Goal: Complete application form: Complete application form

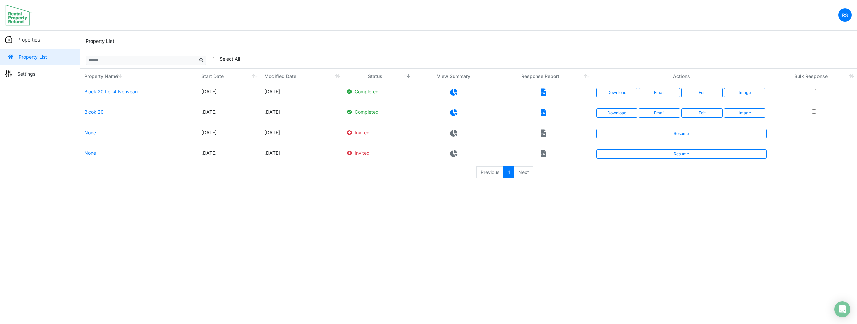
click at [606, 186] on html "RS Change Password Logout roumelle12 roumelle@outlook.com Properties Property L…" at bounding box center [428, 93] width 857 height 186
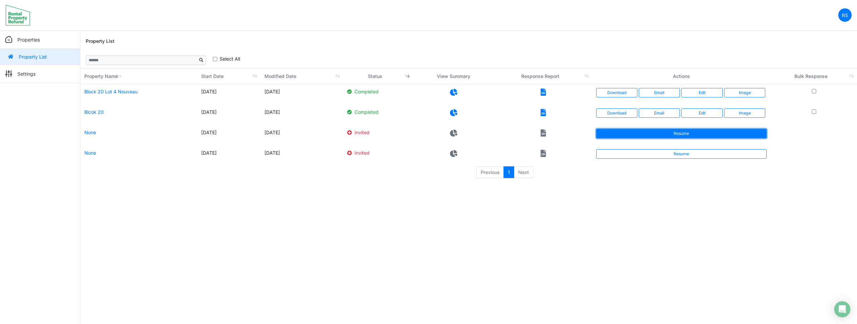
click at [637, 134] on link "Resume" at bounding box center [681, 133] width 171 height 9
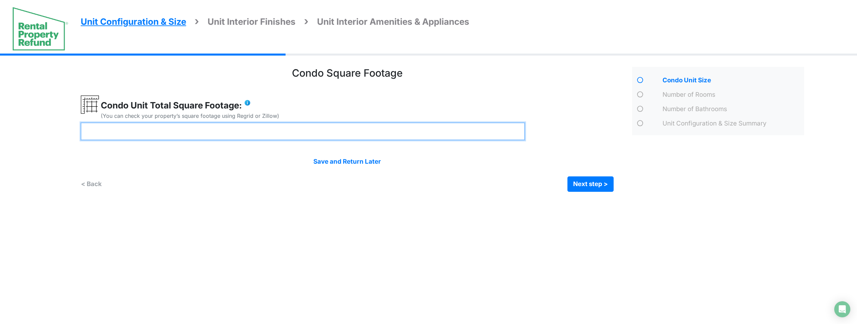
click at [369, 133] on input "number" at bounding box center [303, 132] width 444 height 18
type input "****"
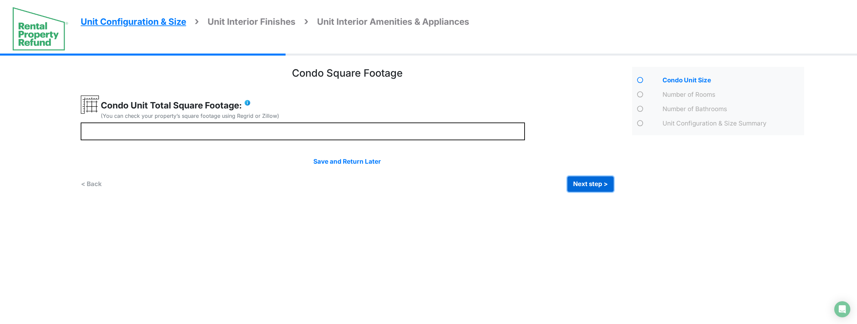
click button "Next step >" at bounding box center [590, 183] width 46 height 15
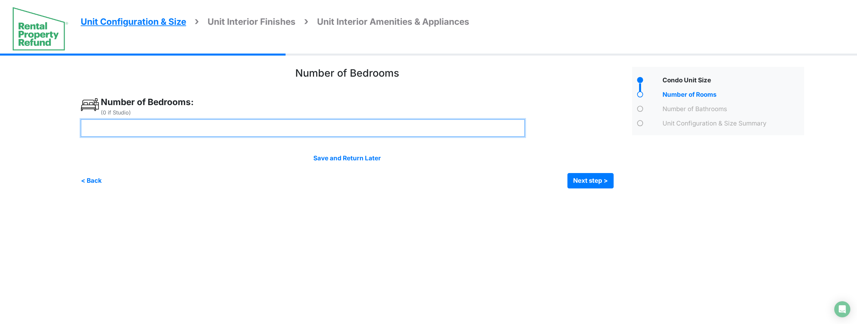
type input "*"
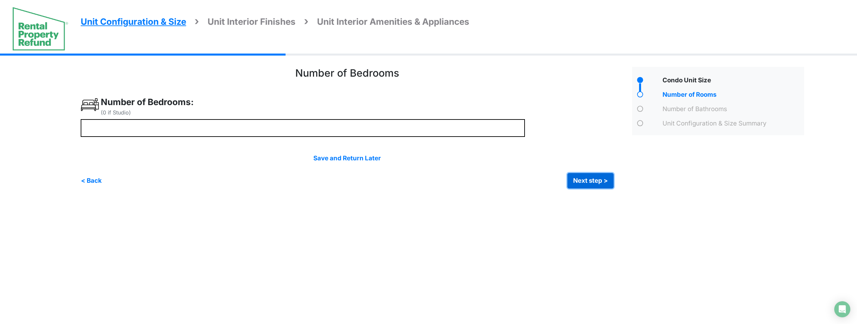
click button "Next step >" at bounding box center [590, 180] width 46 height 15
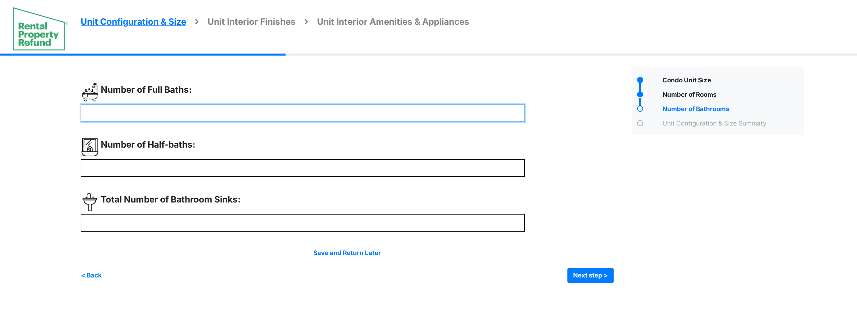
click at [163, 116] on input "number" at bounding box center [303, 113] width 444 height 18
click at [163, 116] on input "**" at bounding box center [303, 113] width 444 height 18
type input "*"
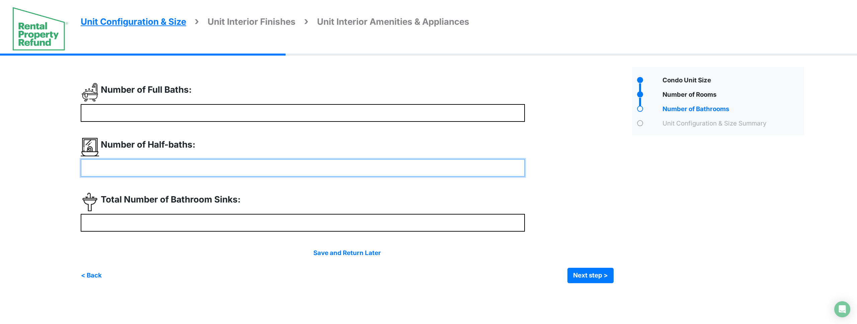
type input "*"
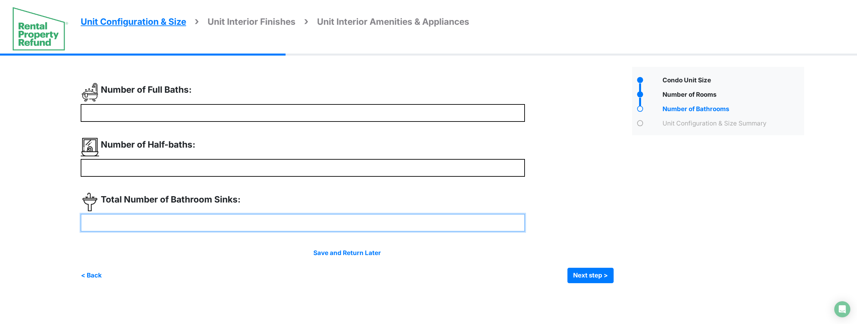
type input "*"
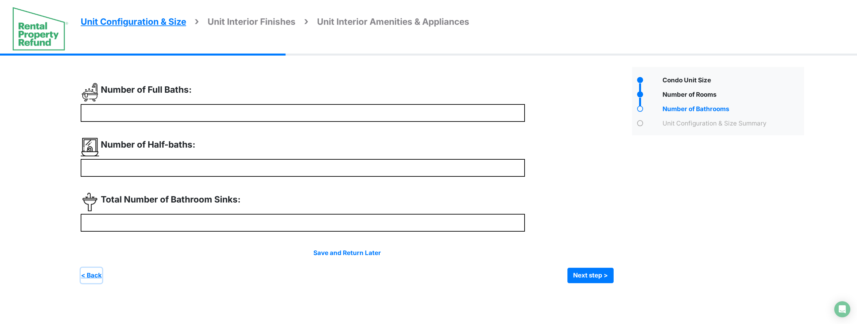
type input "*"
click button "Next step >" at bounding box center [590, 275] width 46 height 15
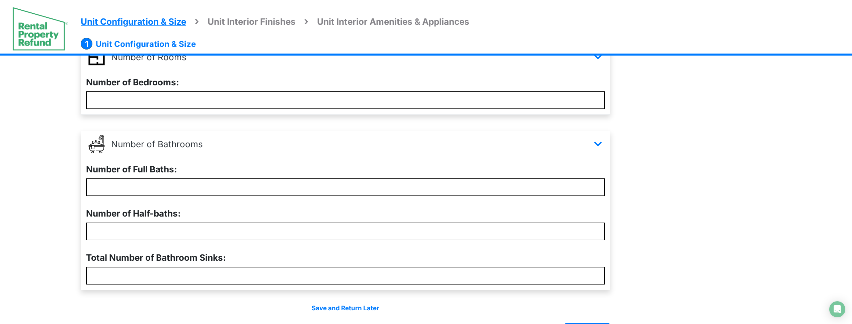
scroll to position [179, 0]
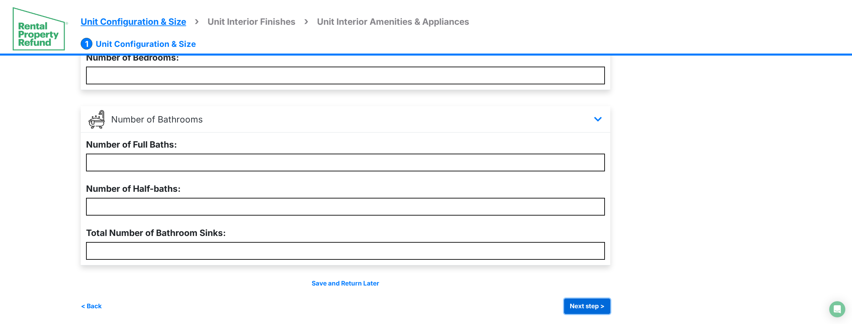
click at [598, 307] on button "Next step >" at bounding box center [587, 306] width 46 height 15
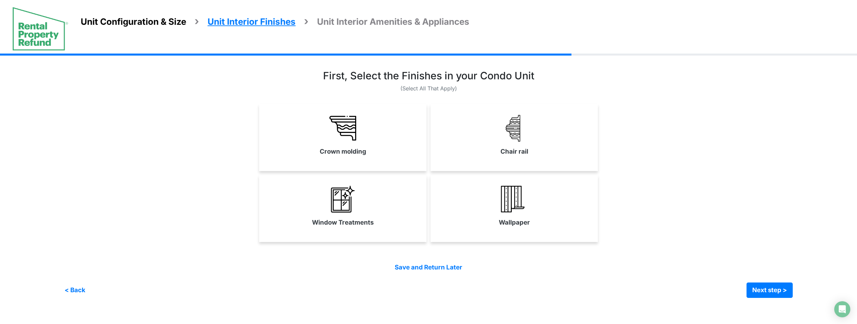
drag, startPoint x: 341, startPoint y: 126, endPoint x: 411, endPoint y: 135, distance: 70.8
click at [341, 126] on img at bounding box center [342, 128] width 27 height 27
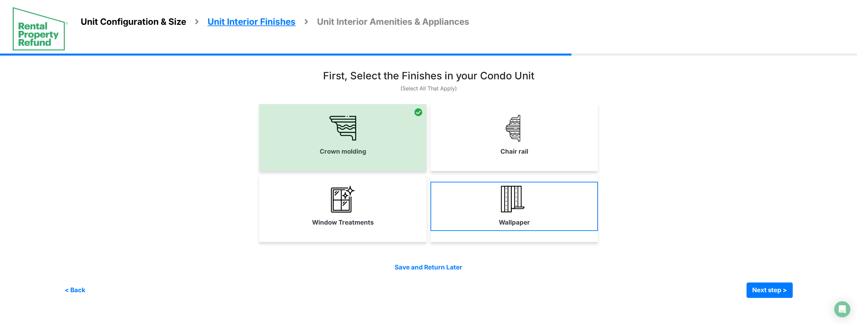
drag, startPoint x: 519, startPoint y: 141, endPoint x: 476, endPoint y: 192, distance: 67.3
click at [519, 141] on img at bounding box center [514, 128] width 27 height 27
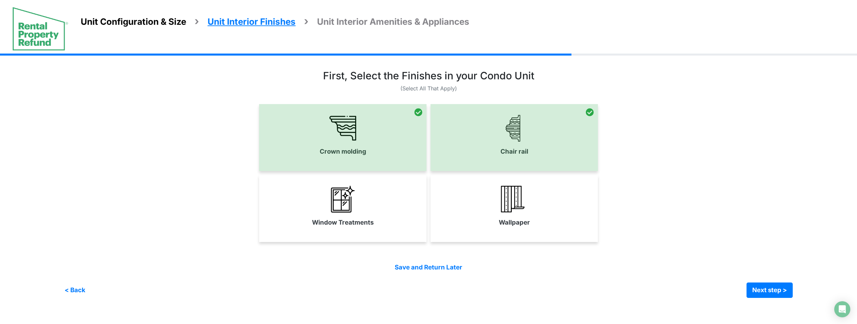
click at [485, 203] on link "Wallpaper" at bounding box center [513, 206] width 167 height 49
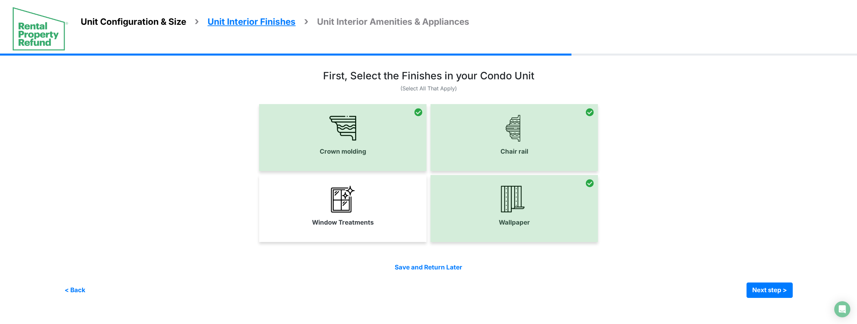
click at [533, 224] on div at bounding box center [513, 208] width 167 height 67
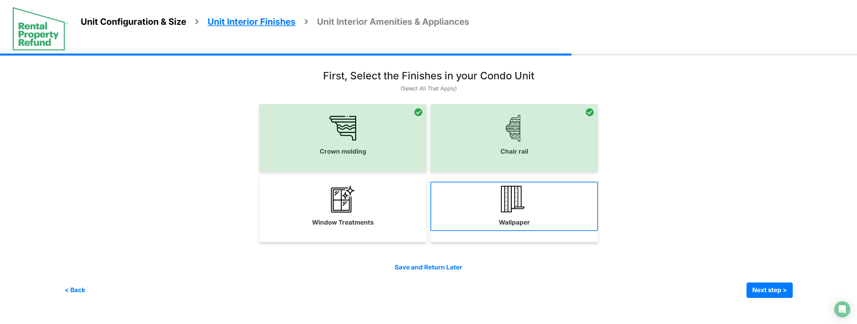
click at [521, 223] on label "Wallpaper" at bounding box center [514, 222] width 31 height 9
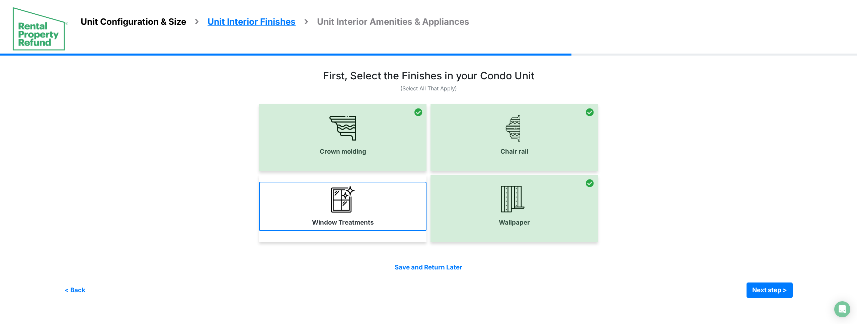
click at [384, 222] on link "Window Treatments" at bounding box center [342, 206] width 167 height 49
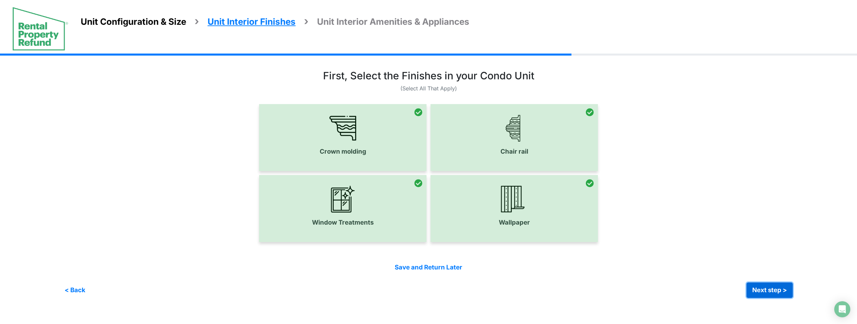
click at [788, 292] on button "Next step >" at bounding box center [770, 290] width 46 height 15
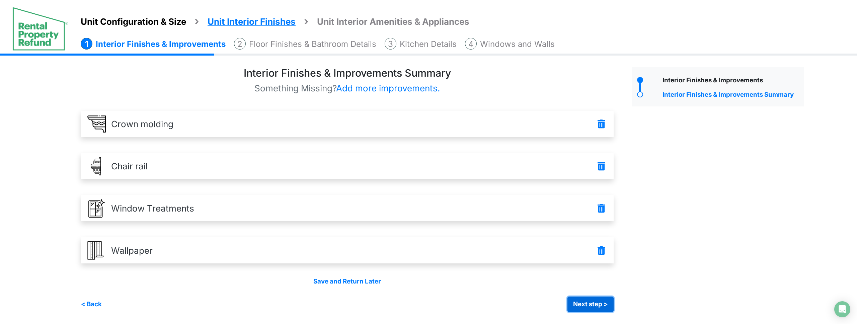
click at [592, 307] on button "Next step >" at bounding box center [590, 304] width 46 height 15
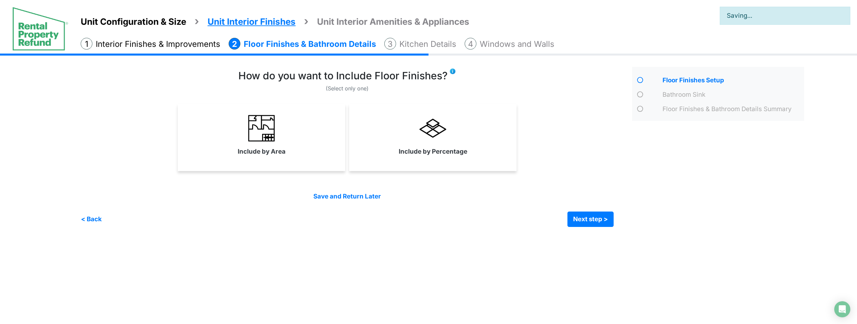
drag, startPoint x: 434, startPoint y: 155, endPoint x: 349, endPoint y: 154, distance: 84.7
click at [432, 155] on label "Include by Percentage" at bounding box center [433, 151] width 69 height 9
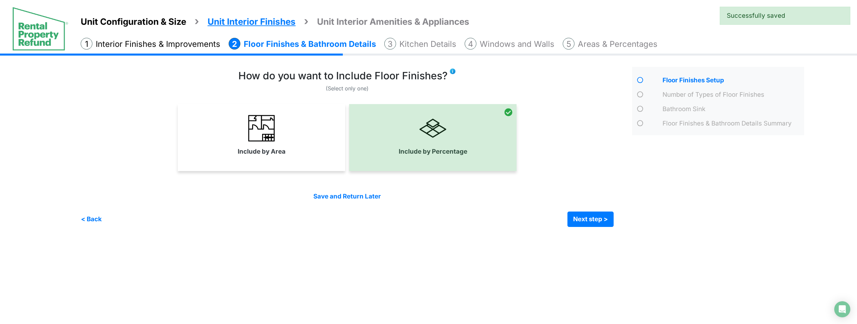
drag, startPoint x: 307, startPoint y: 152, endPoint x: 318, endPoint y: 152, distance: 10.7
click at [307, 152] on link "Include by Area" at bounding box center [261, 135] width 165 height 49
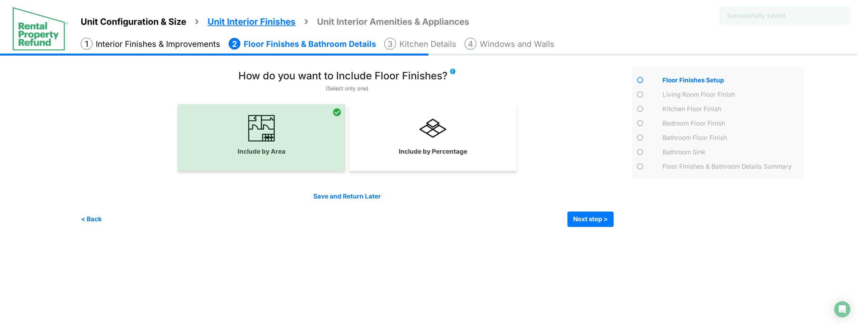
drag, startPoint x: 405, startPoint y: 151, endPoint x: 433, endPoint y: 162, distance: 30.0
click at [405, 151] on label "Include by Percentage" at bounding box center [433, 151] width 69 height 9
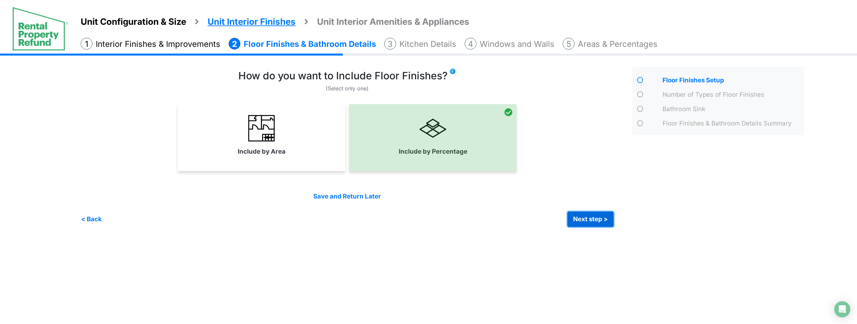
drag, startPoint x: 605, startPoint y: 222, endPoint x: 596, endPoint y: 222, distance: 9.0
click at [605, 222] on button "Next step >" at bounding box center [590, 219] width 46 height 15
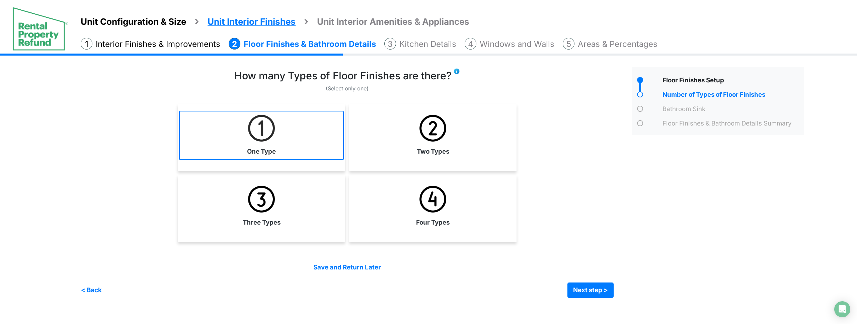
click at [291, 130] on link "One Type" at bounding box center [261, 135] width 165 height 49
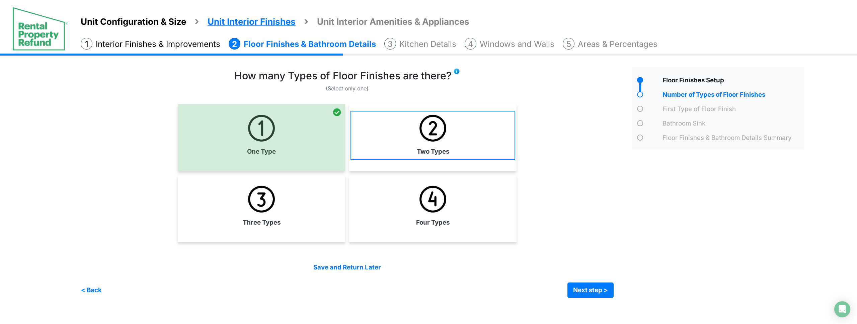
click at [434, 153] on label "Two Types" at bounding box center [433, 151] width 32 height 9
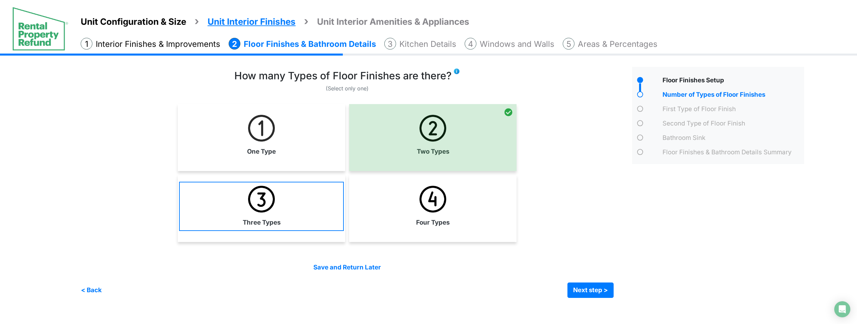
drag, startPoint x: 452, startPoint y: 211, endPoint x: 339, endPoint y: 223, distance: 112.8
click at [451, 211] on link "Four Types" at bounding box center [432, 206] width 165 height 49
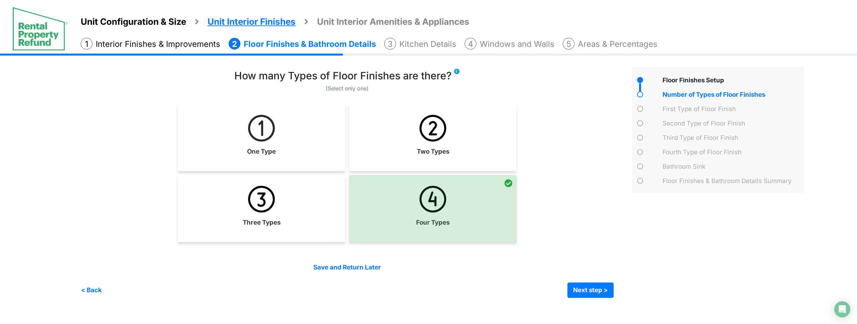
drag, startPoint x: 289, startPoint y: 224, endPoint x: 337, endPoint y: 225, distance: 47.5
click at [292, 223] on link "Three Types" at bounding box center [261, 206] width 165 height 49
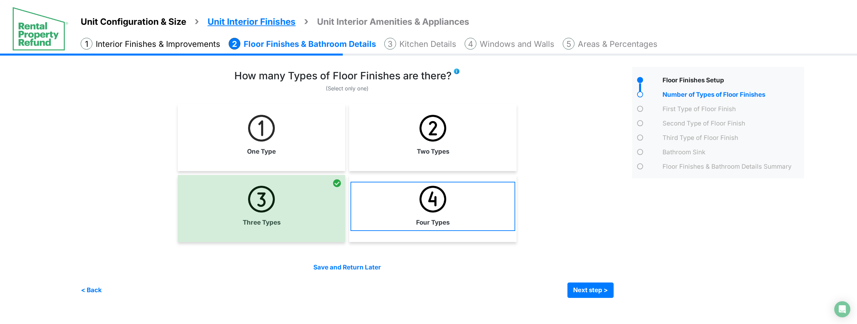
click at [403, 226] on link "Four Types" at bounding box center [432, 206] width 165 height 49
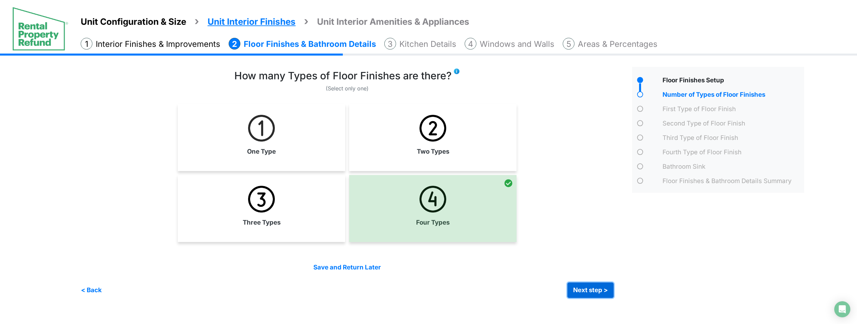
click at [594, 293] on button "Next step >" at bounding box center [590, 290] width 46 height 15
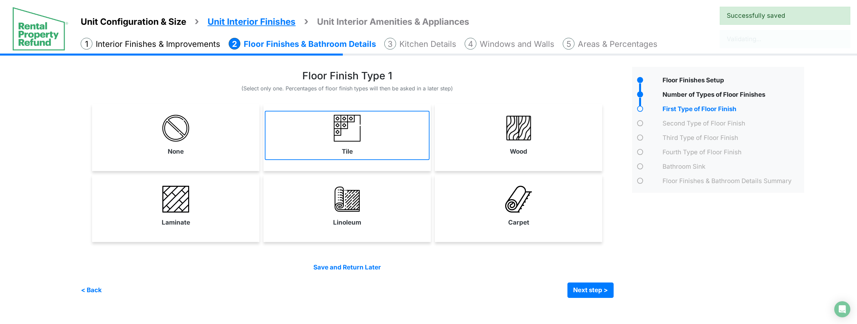
click at [346, 148] on label "Tile" at bounding box center [347, 151] width 11 height 9
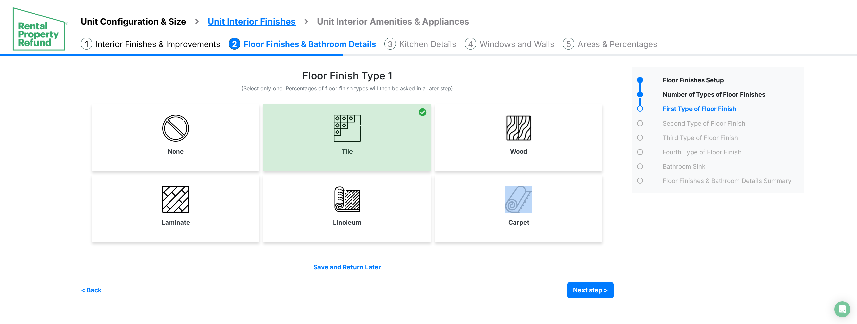
drag, startPoint x: 504, startPoint y: 216, endPoint x: 561, endPoint y: 268, distance: 77.2
click at [505, 216] on link "Carpet" at bounding box center [518, 206] width 165 height 49
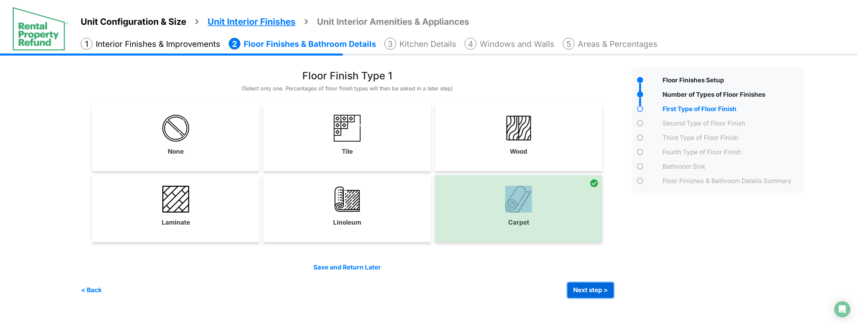
click at [592, 289] on button "Next step >" at bounding box center [590, 290] width 46 height 15
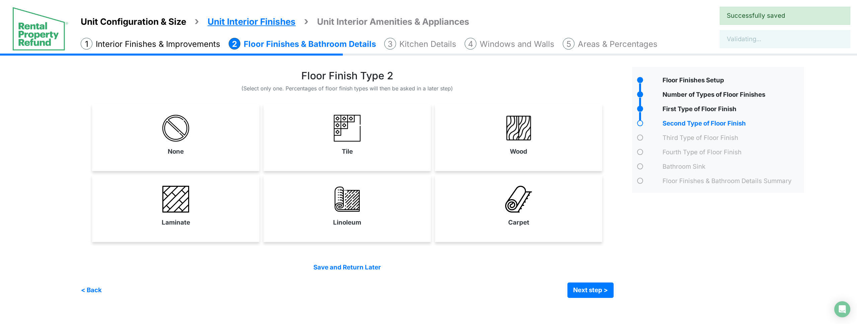
click at [509, 220] on label "Carpet" at bounding box center [518, 222] width 21 height 9
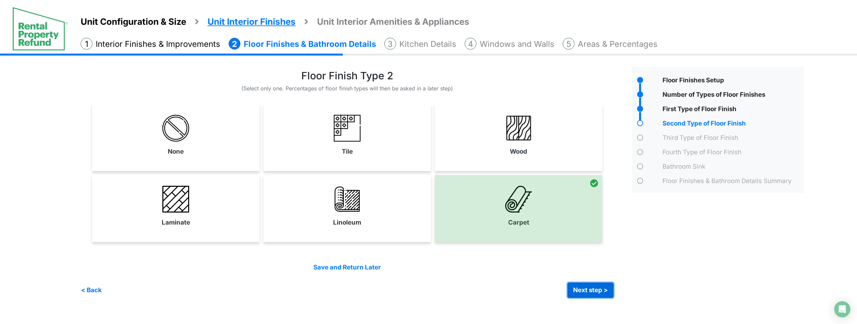
click at [592, 294] on button "Next step >" at bounding box center [590, 290] width 46 height 15
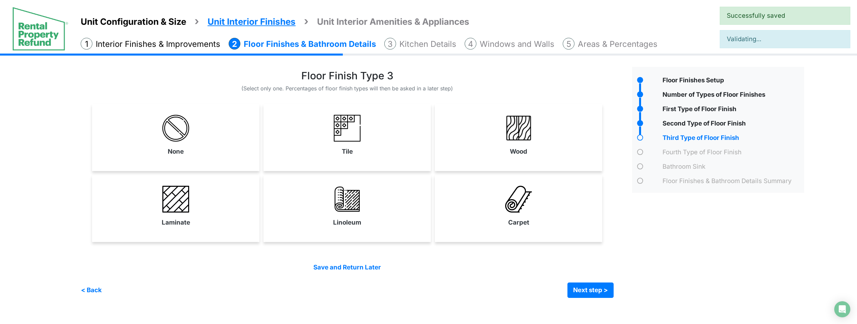
drag, startPoint x: 535, startPoint y: 221, endPoint x: 564, endPoint y: 258, distance: 47.7
click at [535, 221] on link "Carpet" at bounding box center [518, 206] width 165 height 49
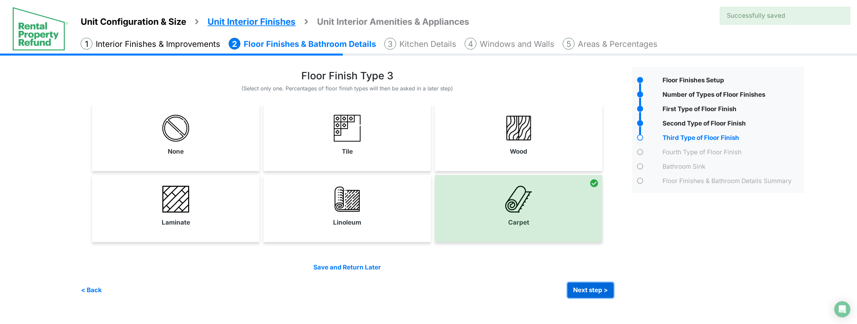
click at [582, 288] on button "Next step >" at bounding box center [590, 290] width 46 height 15
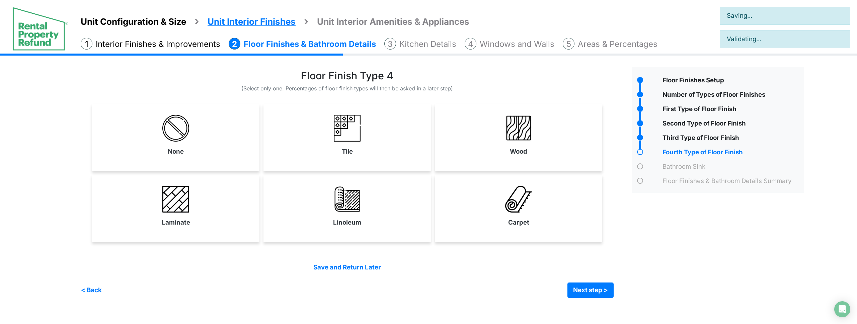
click at [527, 227] on link "Carpet" at bounding box center [518, 206] width 165 height 49
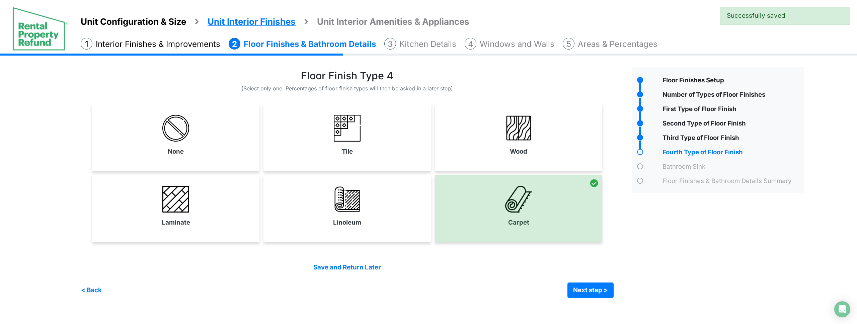
click at [576, 281] on div "Save and Return Later < Back Next step > Save and submit" at bounding box center [347, 280] width 533 height 35
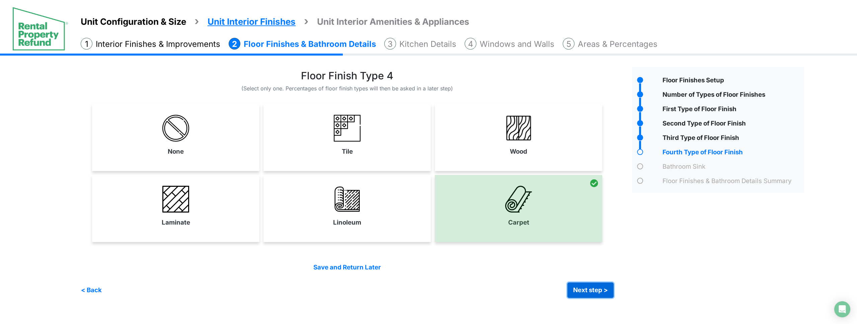
click at [581, 289] on button "Next step >" at bounding box center [590, 290] width 46 height 15
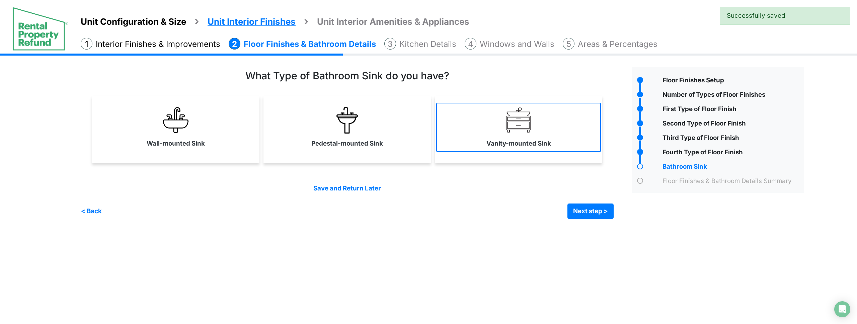
click at [464, 136] on link "Vanity-mounted Sink" at bounding box center [518, 127] width 165 height 49
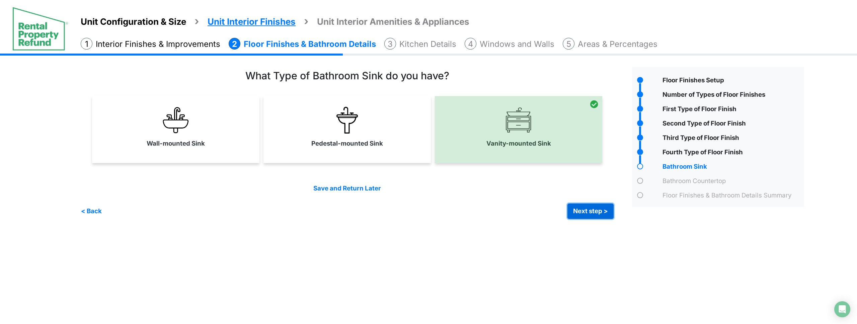
click at [580, 213] on button "Next step >" at bounding box center [590, 211] width 46 height 15
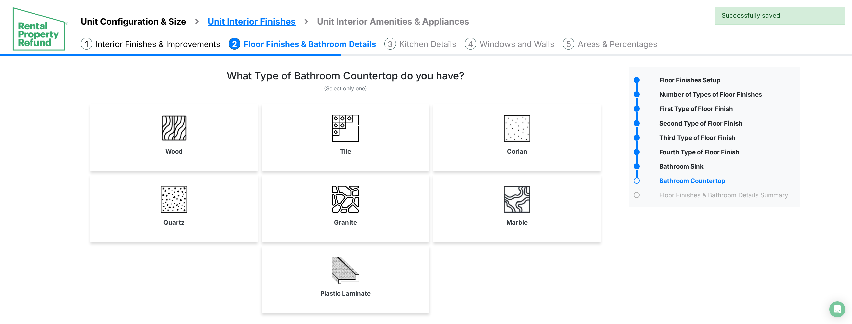
drag, startPoint x: 406, startPoint y: 289, endPoint x: 439, endPoint y: 291, distance: 32.2
click at [406, 289] on link "Plastic Laminate" at bounding box center [345, 277] width 165 height 49
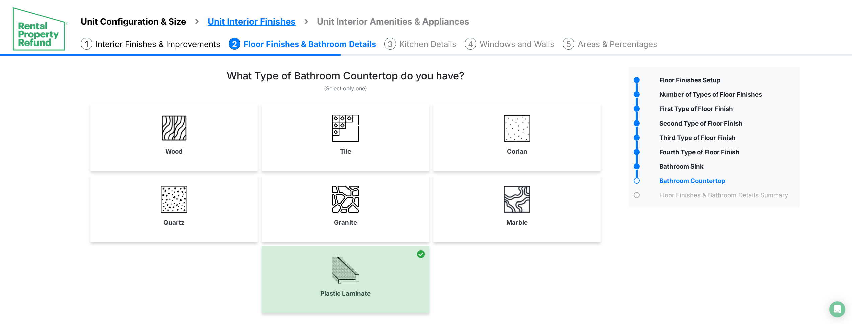
scroll to position [55, 0]
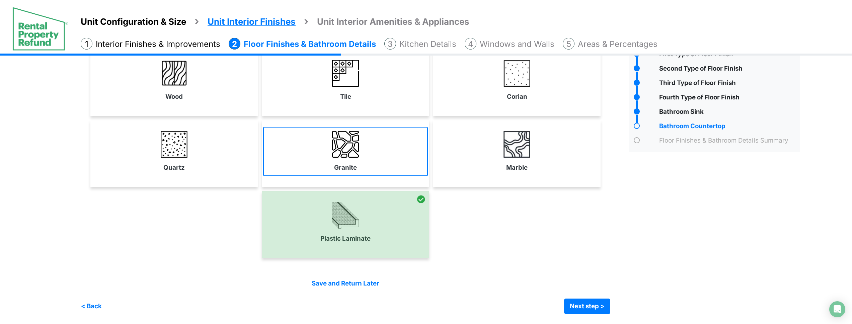
click at [393, 138] on link "Granite" at bounding box center [345, 151] width 165 height 49
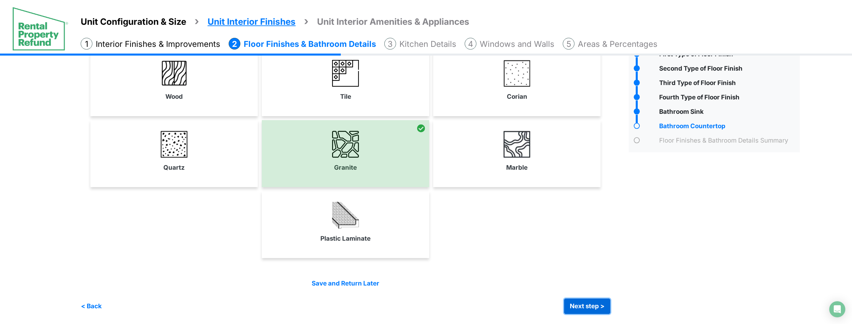
click at [597, 306] on button "Next step >" at bounding box center [587, 306] width 46 height 15
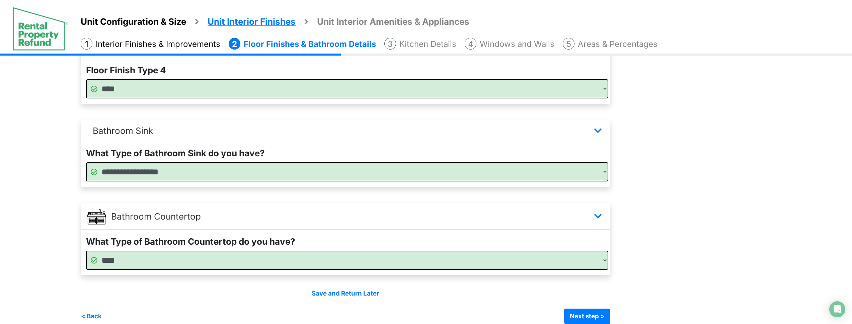
scroll to position [531, 0]
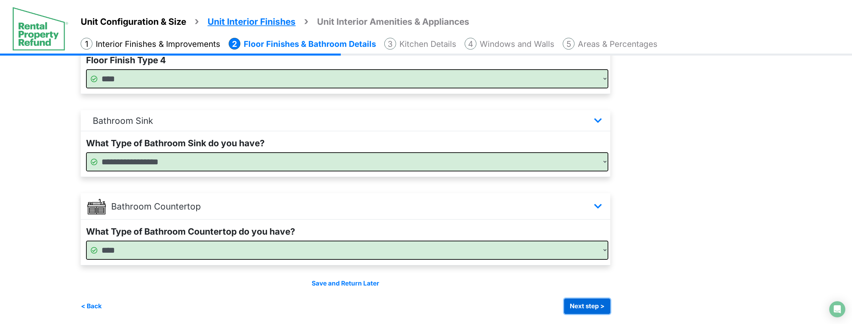
click at [590, 309] on button "Next step >" at bounding box center [587, 306] width 46 height 15
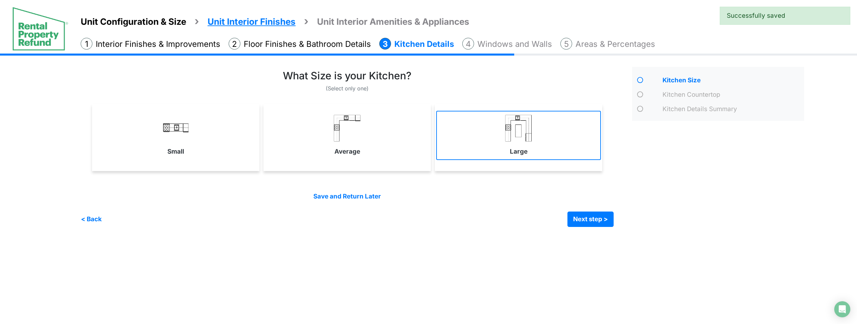
click at [509, 153] on link "Large" at bounding box center [518, 135] width 165 height 49
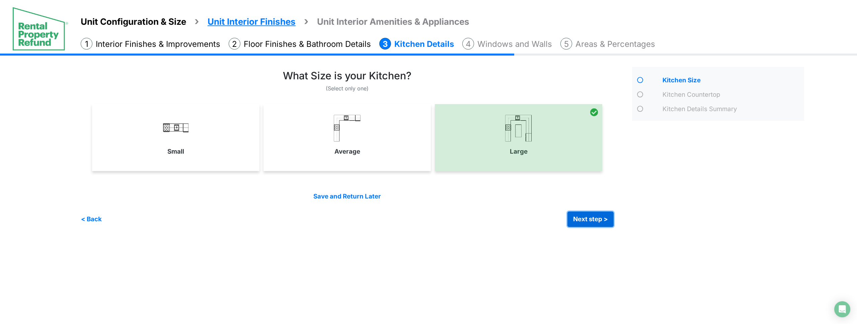
click at [601, 221] on button "Next step >" at bounding box center [590, 219] width 46 height 15
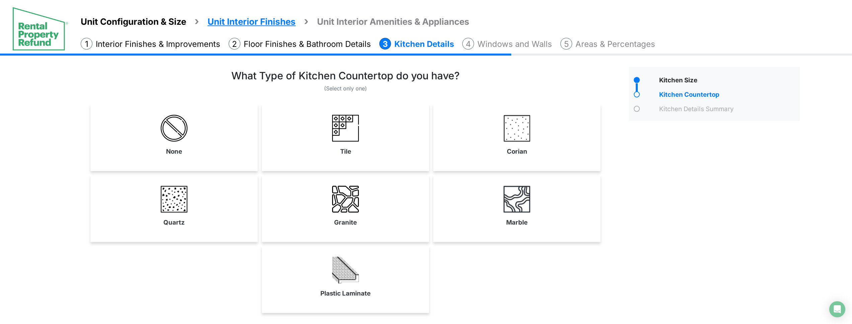
click at [356, 193] on img at bounding box center [345, 199] width 27 height 27
select select "*"
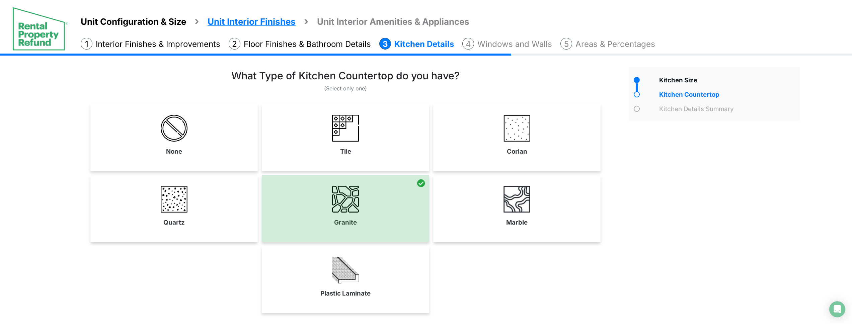
scroll to position [55, 0]
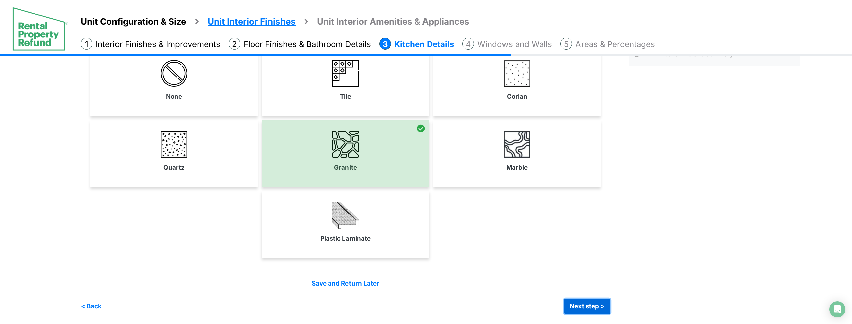
click at [599, 310] on button "Next step >" at bounding box center [587, 306] width 46 height 15
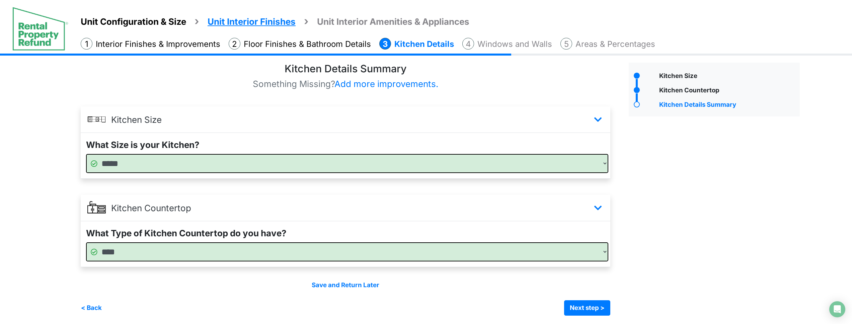
scroll to position [6, 0]
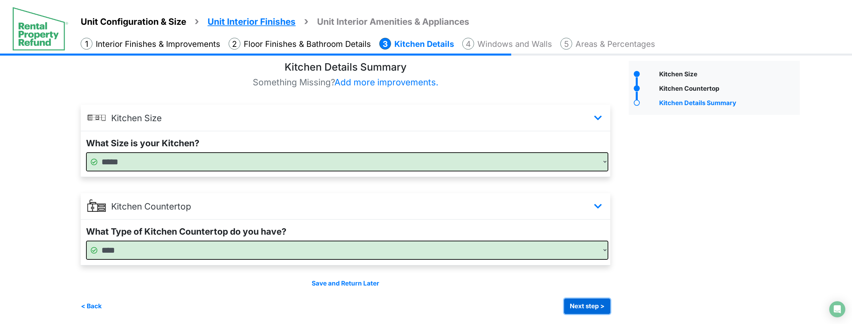
click at [583, 308] on button "Next step >" at bounding box center [587, 306] width 46 height 15
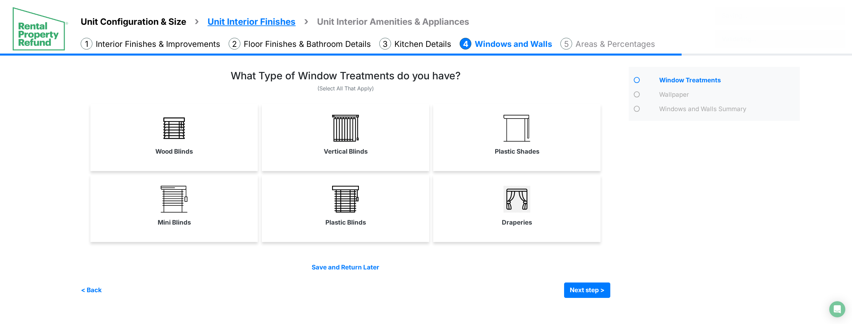
scroll to position [0, 0]
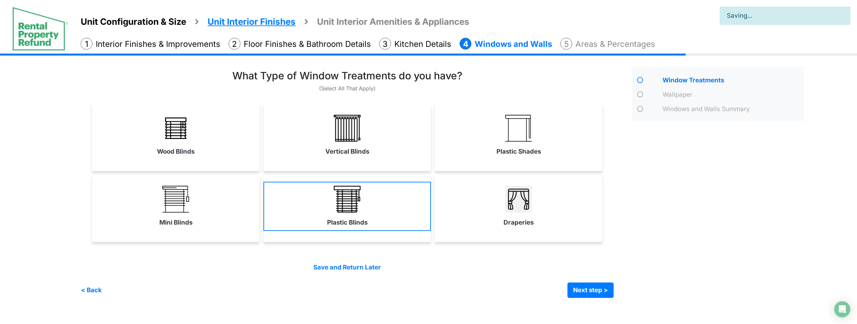
drag, startPoint x: 526, startPoint y: 225, endPoint x: 370, endPoint y: 225, distance: 155.3
click at [525, 225] on label "Draperies" at bounding box center [518, 222] width 30 height 9
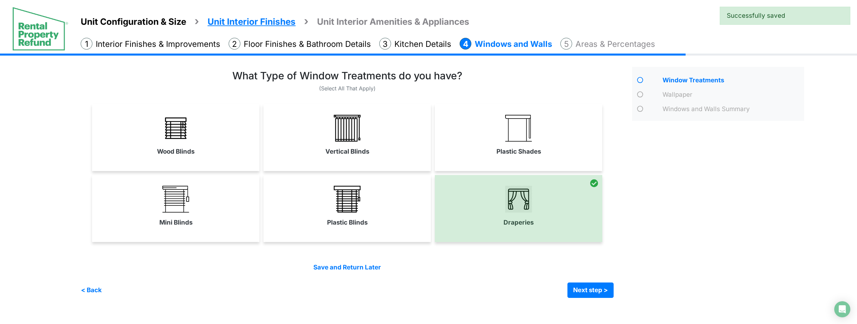
drag, startPoint x: 348, startPoint y: 224, endPoint x: 316, endPoint y: 222, distance: 31.9
click at [346, 225] on label "Plastic Blinds" at bounding box center [347, 222] width 41 height 9
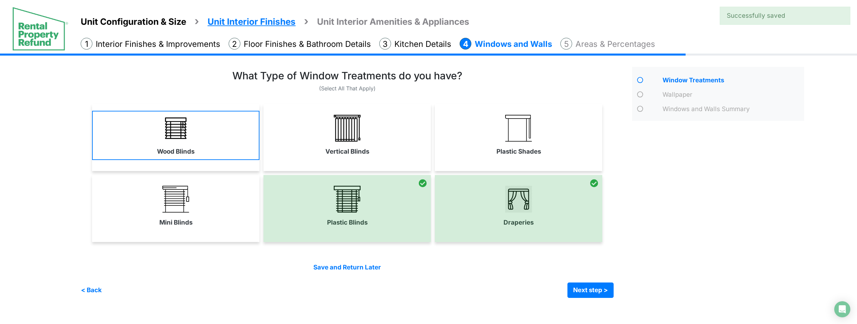
drag, startPoint x: 216, startPoint y: 212, endPoint x: 231, endPoint y: 158, distance: 55.7
click at [216, 212] on link "Mini Blinds" at bounding box center [175, 206] width 167 height 49
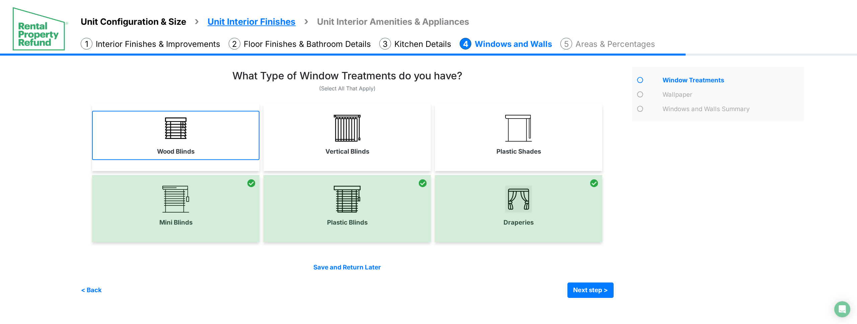
click at [231, 158] on link "Wood Blinds" at bounding box center [175, 135] width 167 height 49
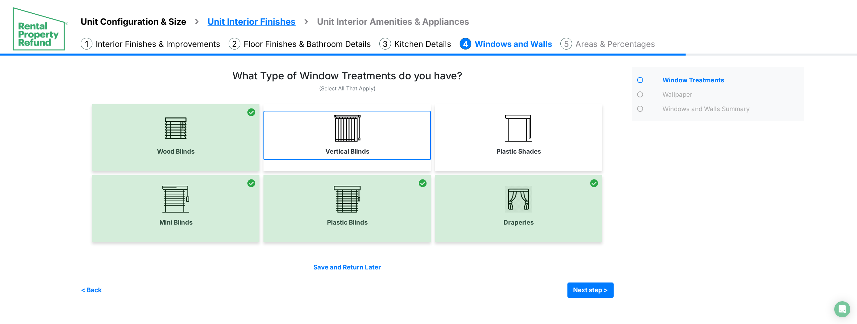
click at [348, 156] on link "Vertical Blinds" at bounding box center [346, 135] width 167 height 49
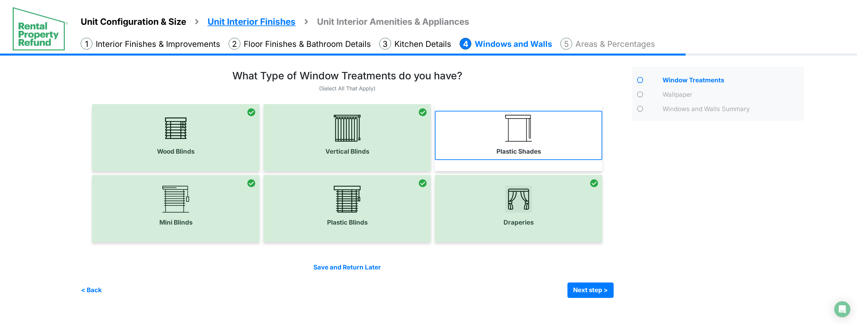
click at [472, 154] on link "Plastic Shades" at bounding box center [518, 135] width 167 height 49
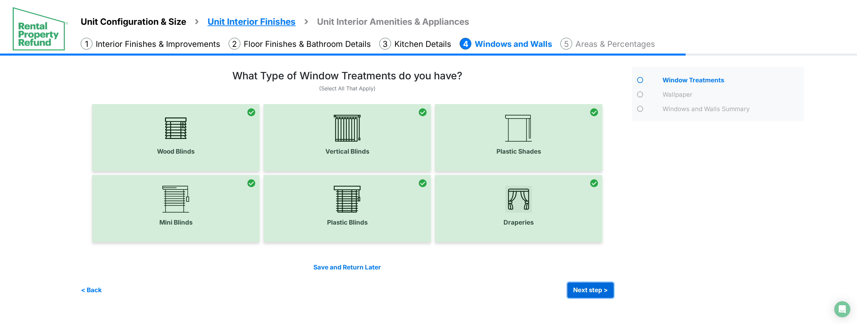
click at [601, 290] on button "Next step >" at bounding box center [590, 290] width 46 height 15
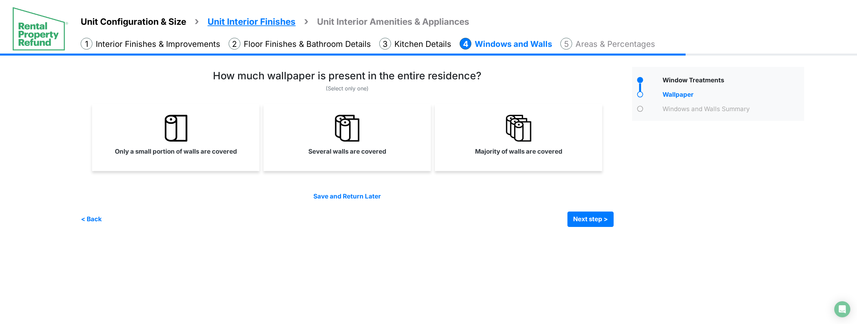
click at [547, 175] on div "(Select only one)" at bounding box center [354, 148] width 546 height 157
click at [530, 151] on label "Majority of walls are covered" at bounding box center [518, 151] width 87 height 9
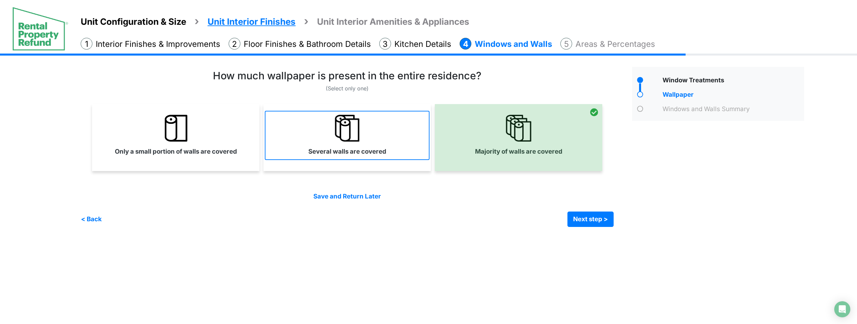
click at [391, 147] on link "Several walls are covered" at bounding box center [347, 135] width 165 height 49
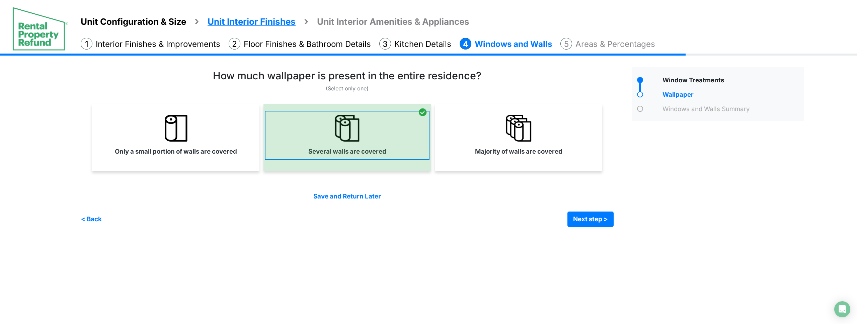
drag, startPoint x: 475, startPoint y: 148, endPoint x: 356, endPoint y: 148, distance: 118.5
click at [469, 148] on link "Majority of walls are covered" at bounding box center [518, 135] width 165 height 49
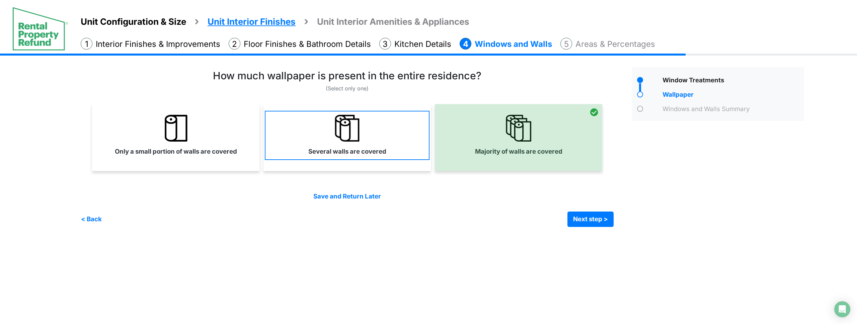
click at [354, 148] on label "Several walls are covered" at bounding box center [347, 151] width 78 height 9
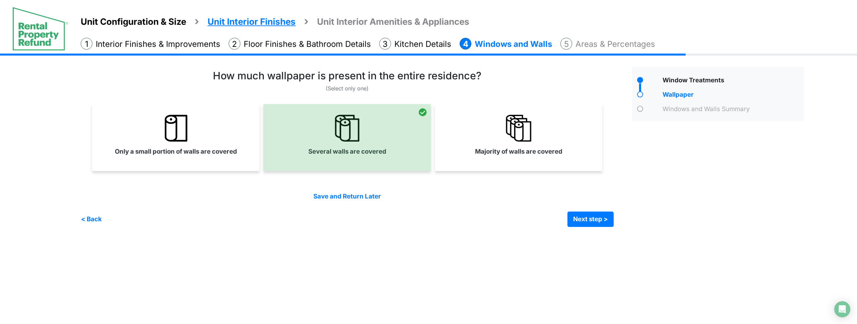
drag, startPoint x: 519, startPoint y: 154, endPoint x: 588, endPoint y: 227, distance: 100.6
click at [520, 156] on label "Majority of walls are covered" at bounding box center [518, 151] width 87 height 9
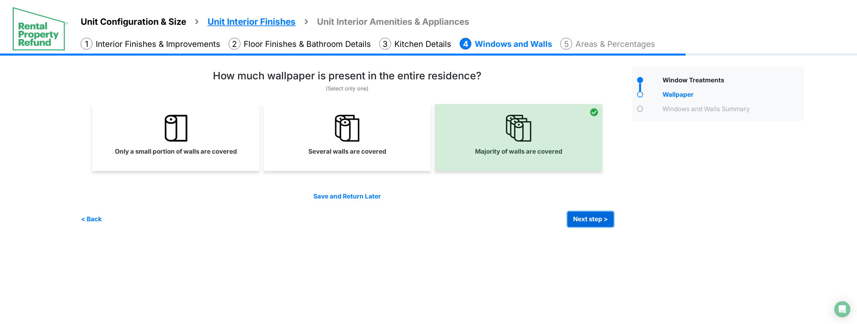
click at [601, 222] on button "Next step >" at bounding box center [590, 219] width 46 height 15
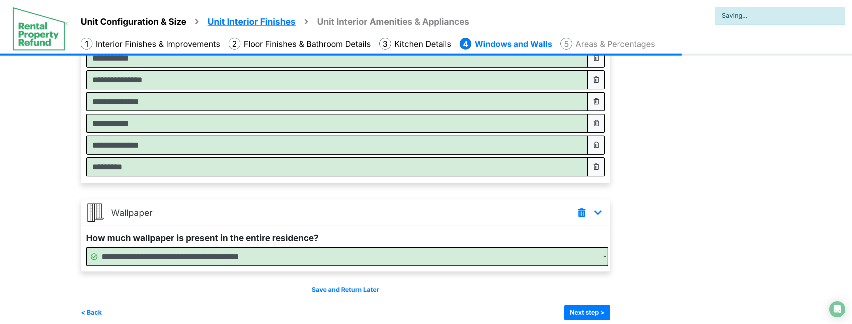
scroll to position [117, 0]
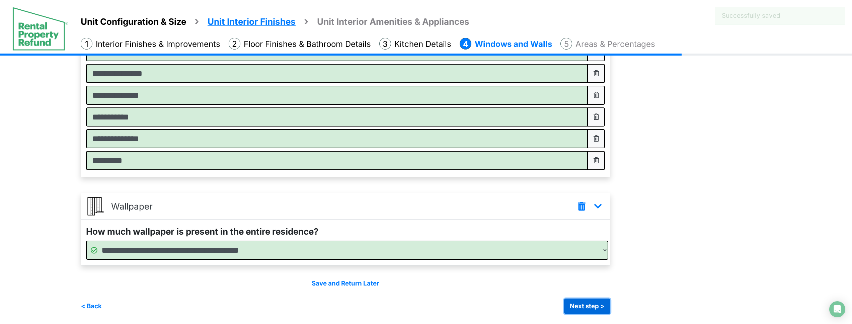
click at [583, 306] on button "Next step >" at bounding box center [587, 306] width 46 height 15
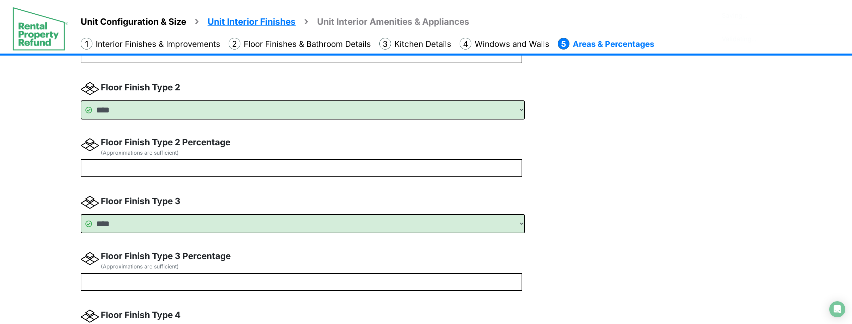
scroll to position [0, 0]
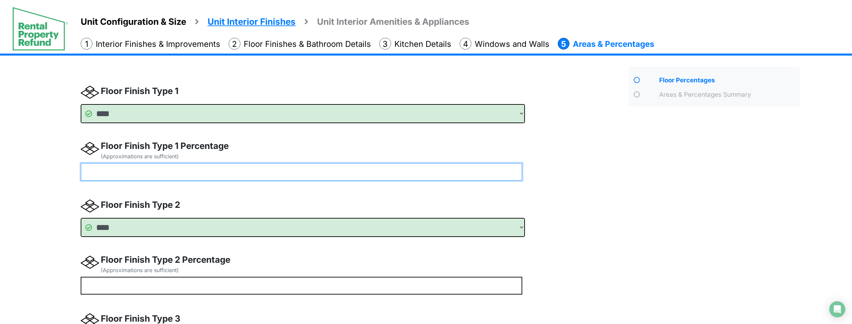
click at [175, 178] on input "number" at bounding box center [302, 172] width 442 height 18
type input "**"
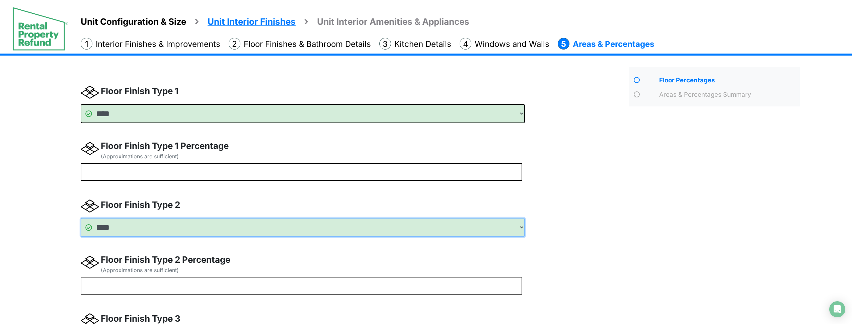
type input "**"
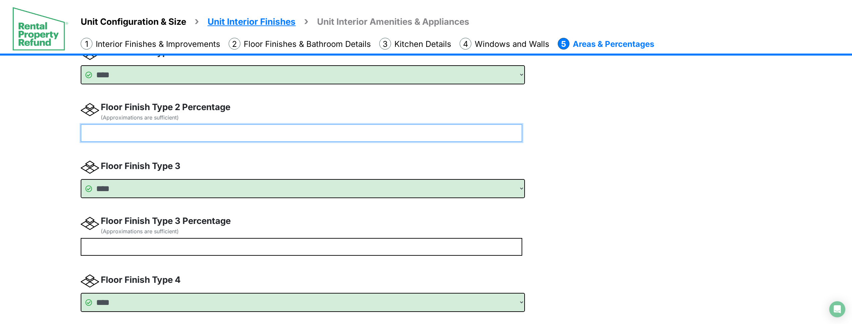
scroll to position [182, 0]
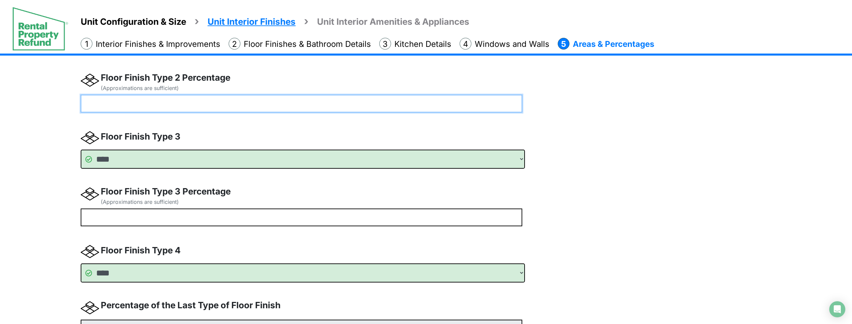
type input "**"
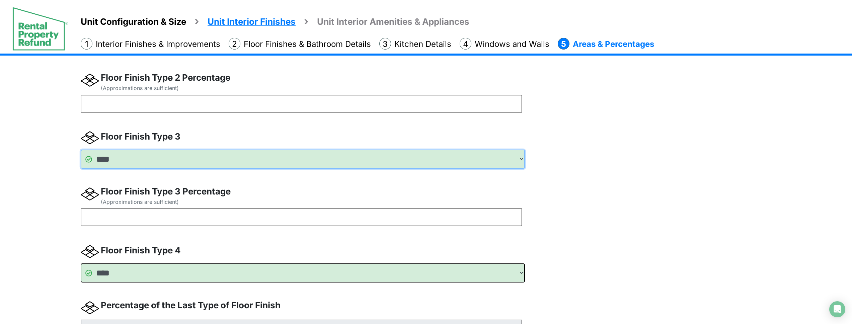
type input "**"
click at [81, 150] on select "**** **** **** ******** ******** ******" at bounding box center [303, 159] width 444 height 19
click at [172, 162] on select "**** **** **** ******** ******** ******" at bounding box center [303, 159] width 444 height 19
select select "*"
click at [81, 150] on select "**** **** **** ******** ******** ******" at bounding box center [303, 159] width 444 height 19
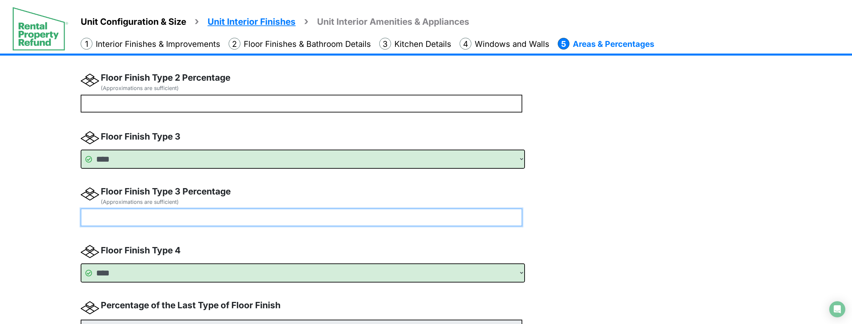
click at [139, 216] on input "number" at bounding box center [302, 218] width 442 height 18
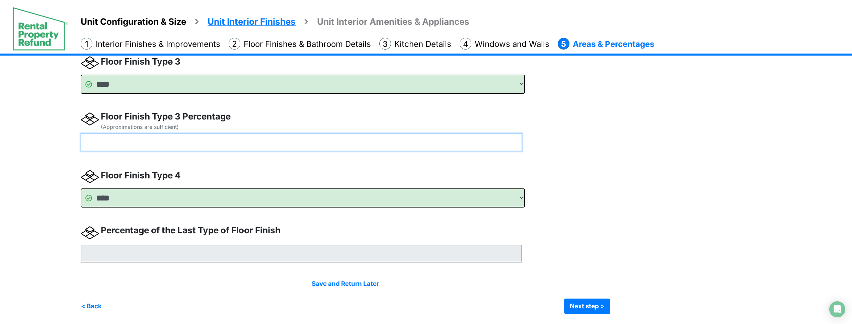
type input "**"
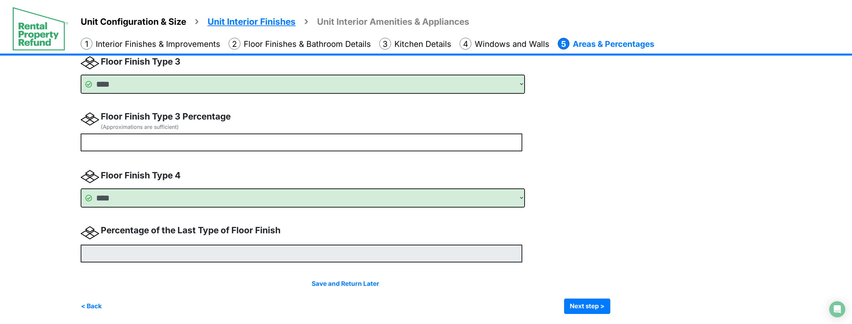
type input "**"
click at [635, 223] on div "Floor Percentages Areas & Percentages Summary" at bounding box center [714, 62] width 181 height 504
click at [591, 308] on button "Next step >" at bounding box center [587, 306] width 46 height 15
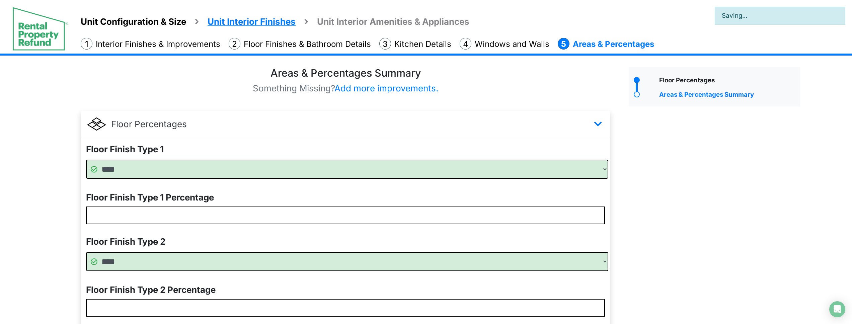
scroll to position [242, 0]
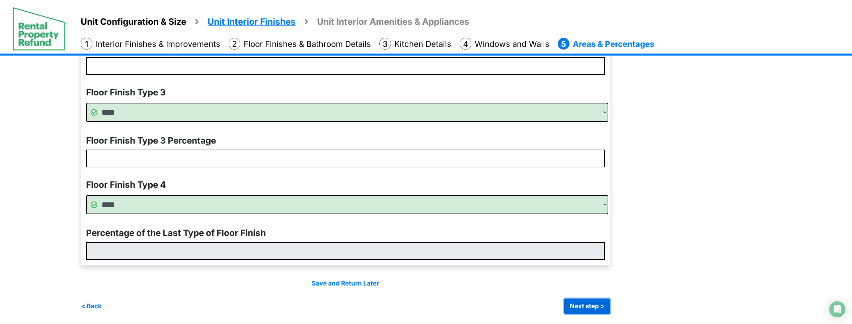
click at [604, 307] on button "Next step >" at bounding box center [587, 306] width 46 height 15
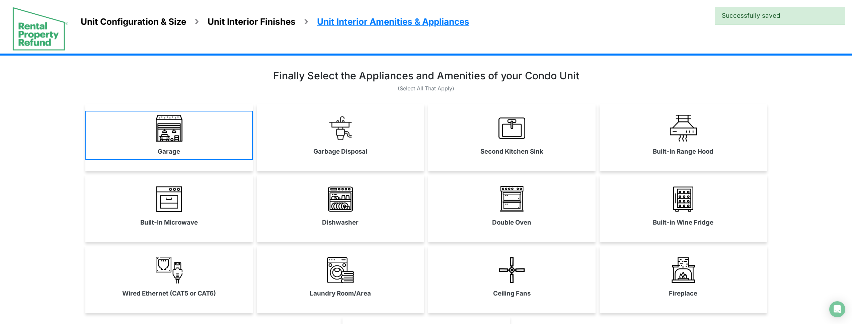
click at [110, 116] on link "Garage" at bounding box center [168, 135] width 167 height 49
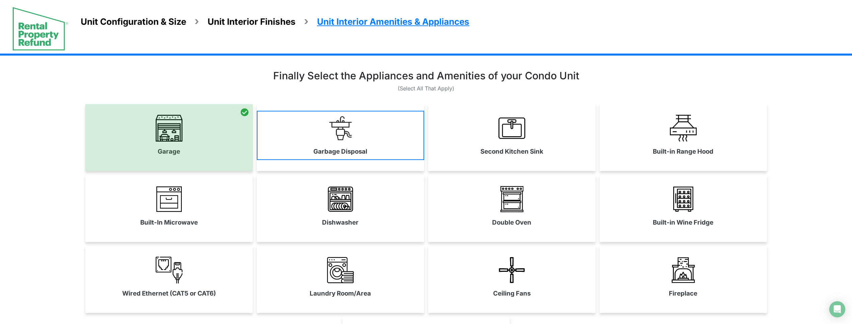
click at [371, 144] on link "Garbage Disposal" at bounding box center [340, 135] width 167 height 49
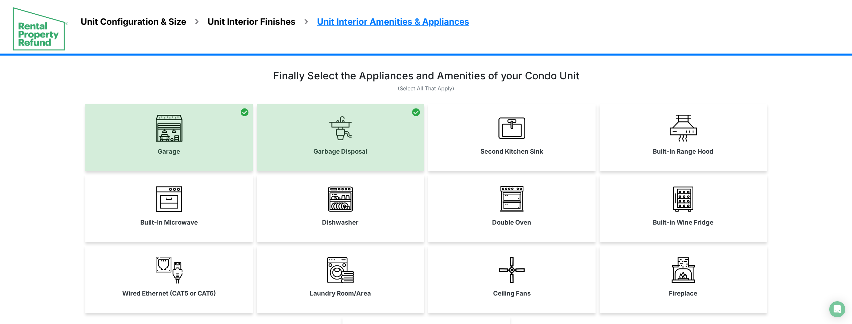
click at [542, 148] on label "Second Kitchen Sink" at bounding box center [511, 151] width 63 height 9
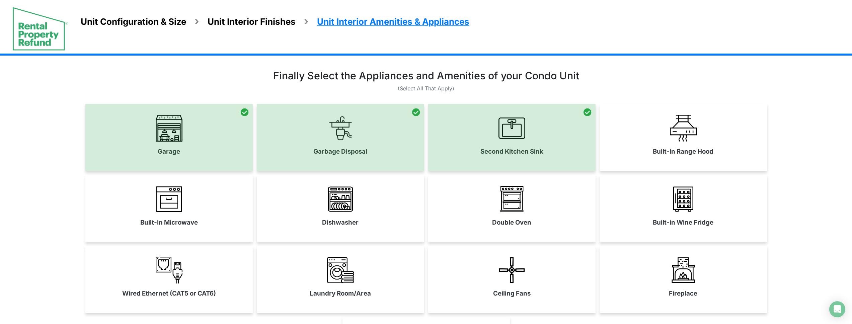
drag, startPoint x: 690, startPoint y: 147, endPoint x: 693, endPoint y: 160, distance: 12.7
click at [690, 148] on label "Built-in Range Hood" at bounding box center [683, 151] width 61 height 9
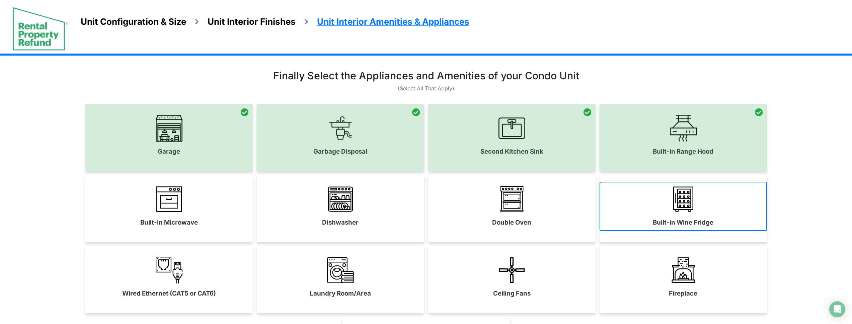
click at [686, 199] on img at bounding box center [683, 199] width 27 height 27
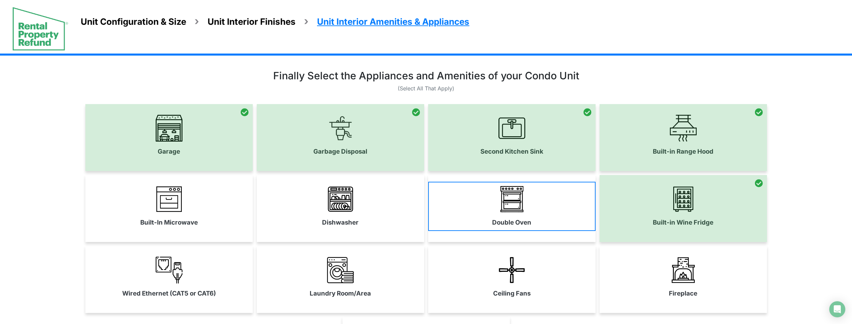
click at [468, 228] on link "Double Oven" at bounding box center [511, 206] width 167 height 49
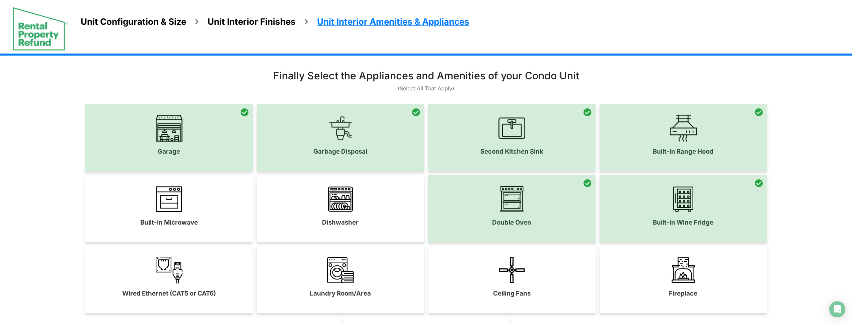
drag, startPoint x: 311, startPoint y: 215, endPoint x: 285, endPoint y: 217, distance: 25.9
click at [310, 215] on link "Dishwasher" at bounding box center [340, 206] width 167 height 49
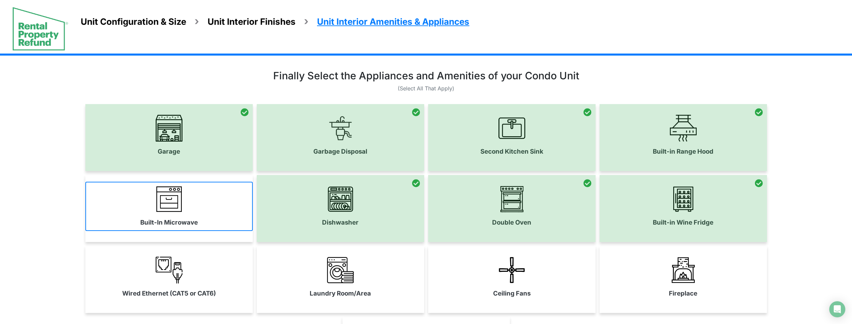
click at [214, 225] on link "Built-In Microwave" at bounding box center [168, 206] width 167 height 49
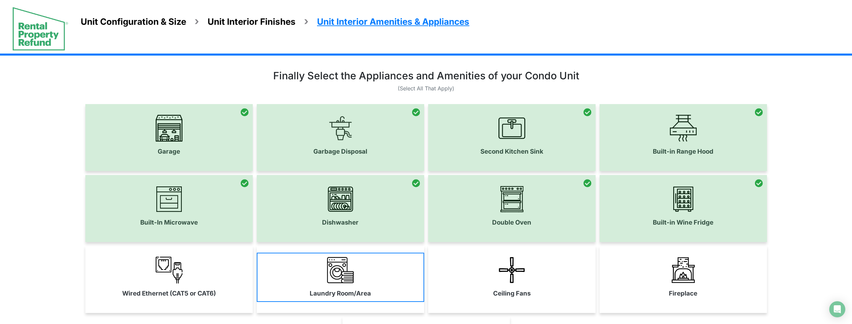
drag, startPoint x: 217, startPoint y: 271, endPoint x: 295, endPoint y: 279, distance: 79.0
click at [218, 271] on link "Wired Ethernet (CAT5 or CAT6)" at bounding box center [168, 277] width 167 height 49
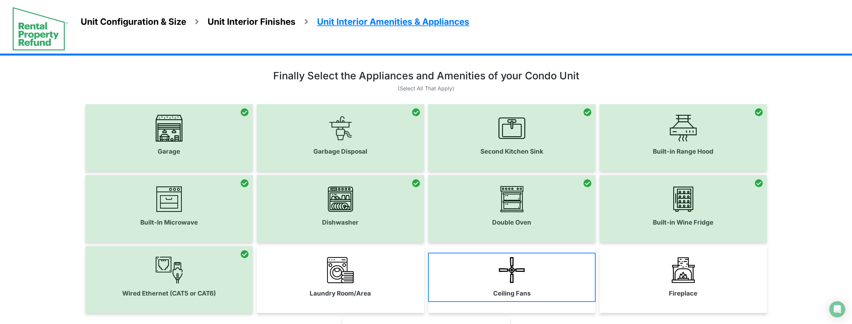
drag, startPoint x: 305, startPoint y: 279, endPoint x: 479, endPoint y: 283, distance: 174.5
click at [309, 279] on link "Laundry Room/Area" at bounding box center [340, 277] width 167 height 49
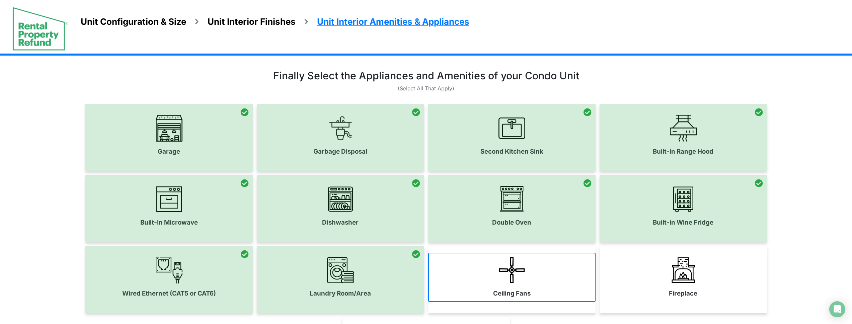
click at [521, 284] on link "Ceiling Fans" at bounding box center [511, 277] width 167 height 49
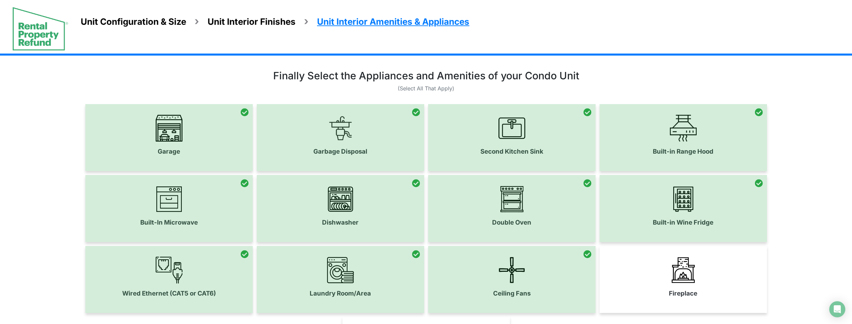
drag, startPoint x: 740, startPoint y: 288, endPoint x: 640, endPoint y: 245, distance: 108.3
click at [737, 288] on link "Fireplace" at bounding box center [683, 277] width 167 height 49
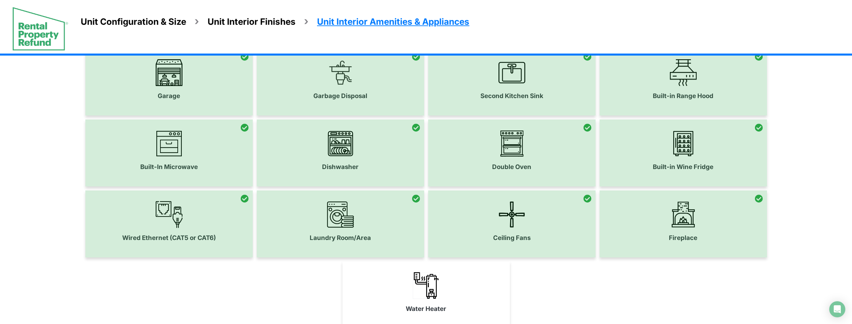
scroll to position [126, 0]
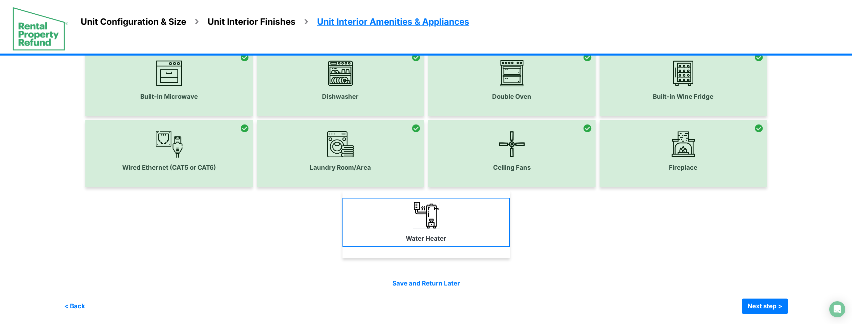
click at [454, 239] on link "Water Heater" at bounding box center [425, 222] width 167 height 49
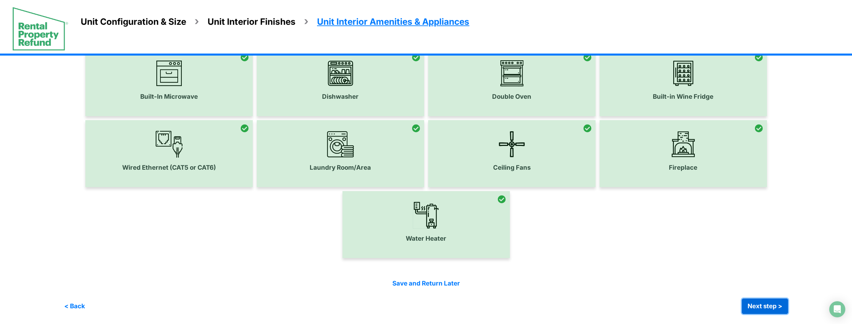
click at [764, 305] on button "Next step >" at bounding box center [765, 306] width 46 height 15
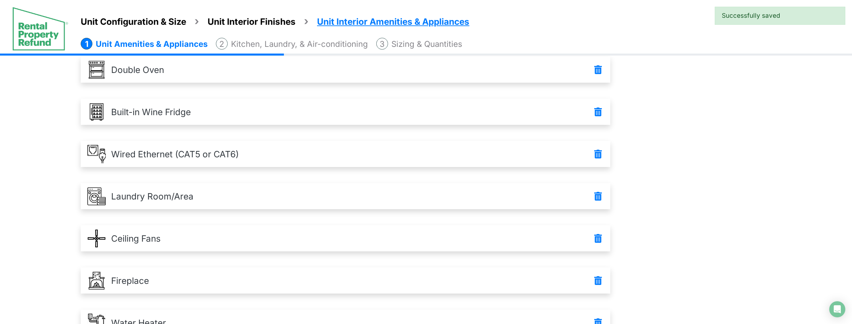
scroll to position [378, 0]
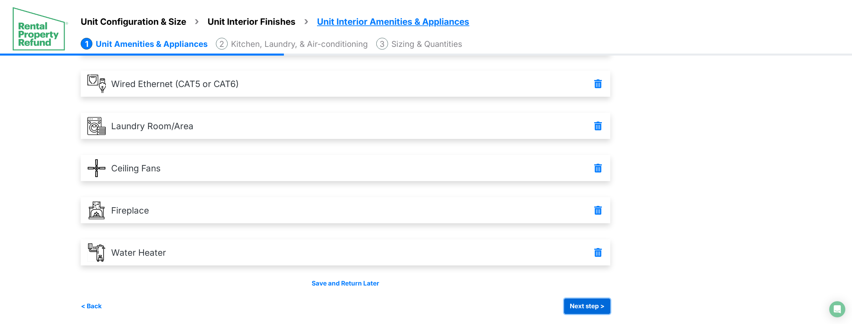
click at [596, 309] on button "Next step >" at bounding box center [587, 306] width 46 height 15
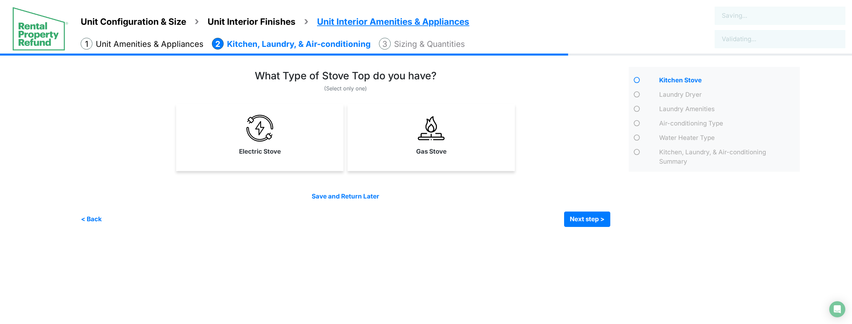
scroll to position [0, 0]
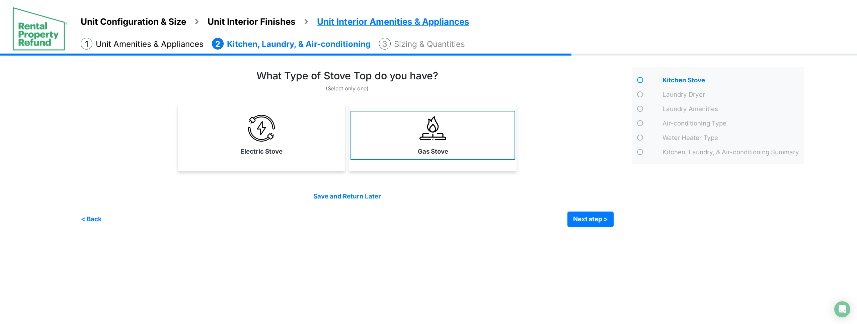
click at [451, 123] on link "Gas Stove" at bounding box center [432, 135] width 165 height 49
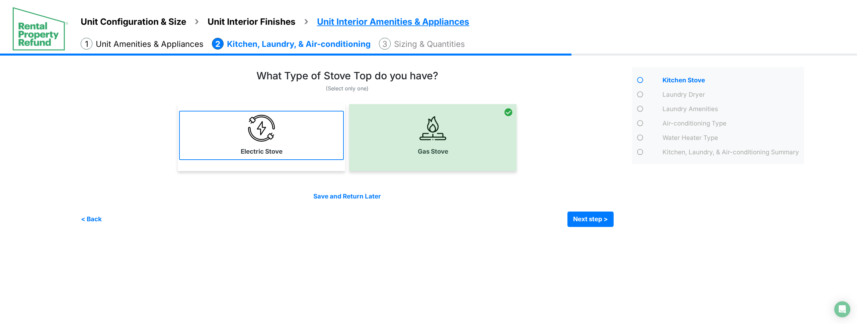
click at [289, 143] on link "Electric Stove" at bounding box center [261, 135] width 165 height 49
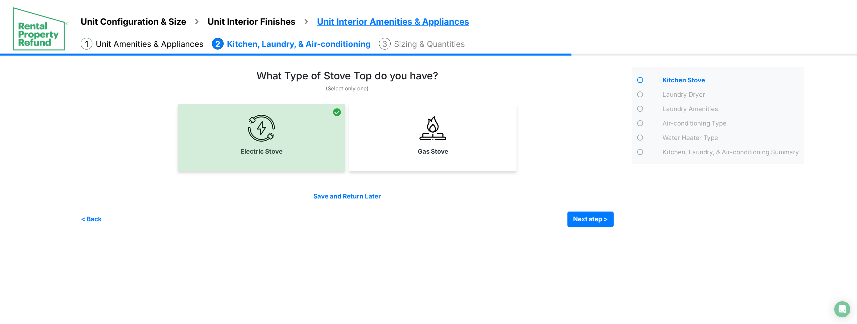
drag, startPoint x: 420, startPoint y: 151, endPoint x: 447, endPoint y: 161, distance: 28.5
click at [420, 151] on label "Gas Stove" at bounding box center [433, 151] width 30 height 9
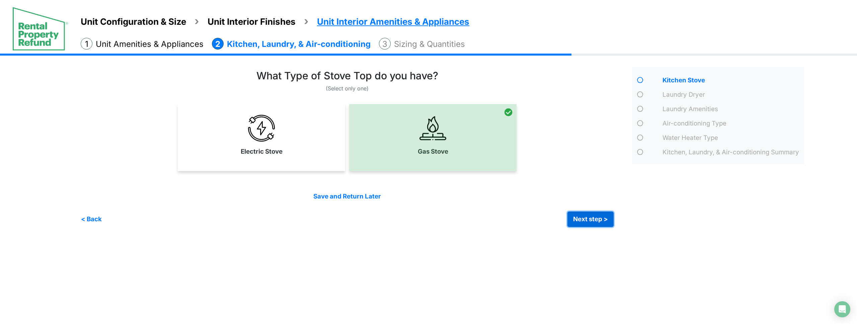
click at [589, 221] on button "Next step >" at bounding box center [590, 219] width 46 height 15
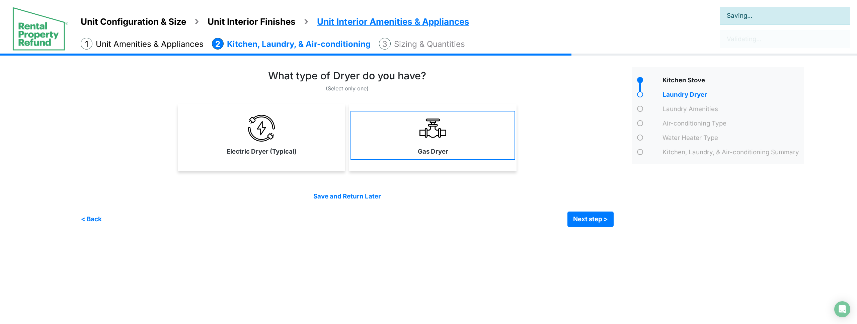
drag, startPoint x: 291, startPoint y: 153, endPoint x: 369, endPoint y: 159, distance: 78.2
click at [292, 153] on label "Electric Dryer (Typical)" at bounding box center [262, 151] width 70 height 9
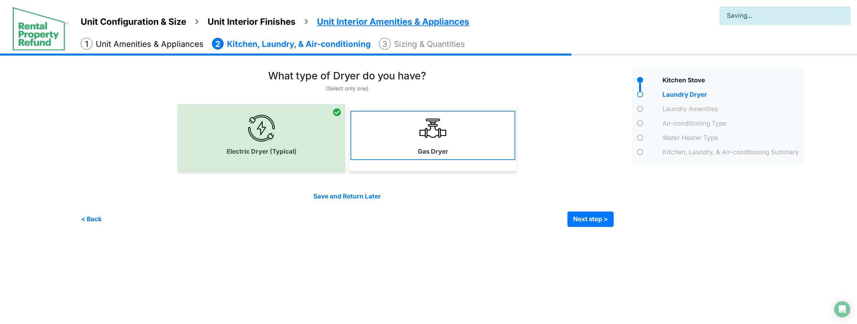
click at [434, 159] on div "Gas Dryer" at bounding box center [432, 137] width 167 height 67
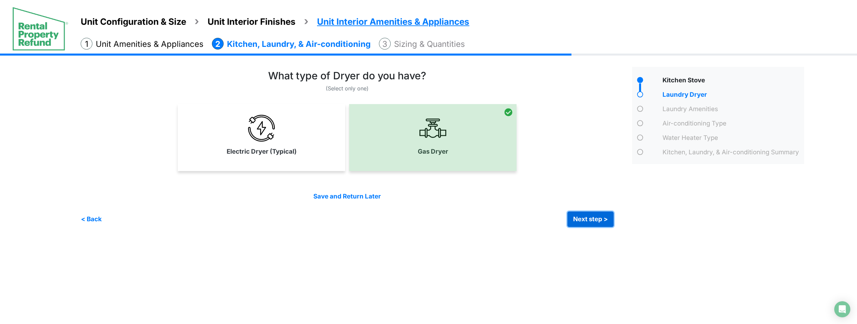
click at [576, 216] on button "Next step >" at bounding box center [590, 219] width 46 height 15
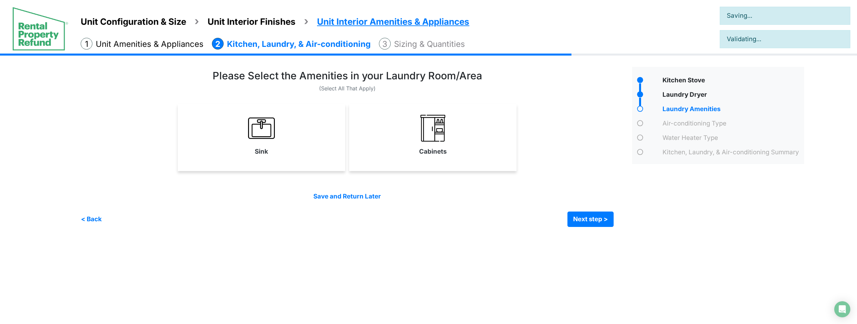
drag, startPoint x: 430, startPoint y: 151, endPoint x: 411, endPoint y: 153, distance: 18.9
click at [429, 152] on label "Cabinets" at bounding box center [432, 151] width 27 height 9
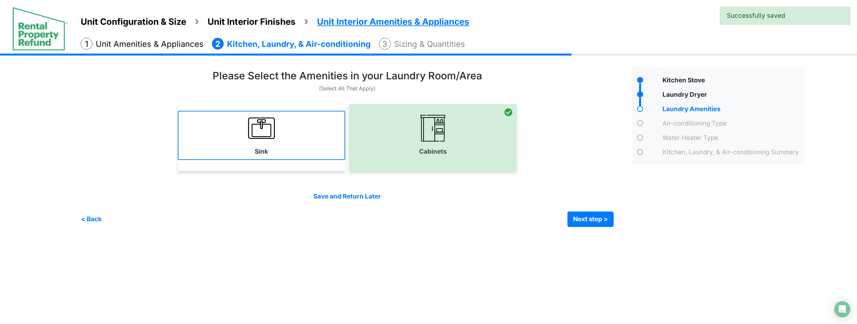
click at [306, 156] on link "Sink" at bounding box center [261, 135] width 167 height 49
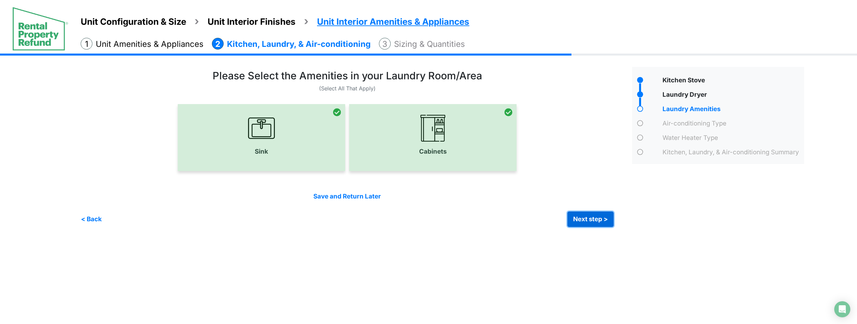
drag, startPoint x: 576, startPoint y: 221, endPoint x: 569, endPoint y: 220, distance: 6.6
click at [575, 221] on button "Next step >" at bounding box center [590, 219] width 46 height 15
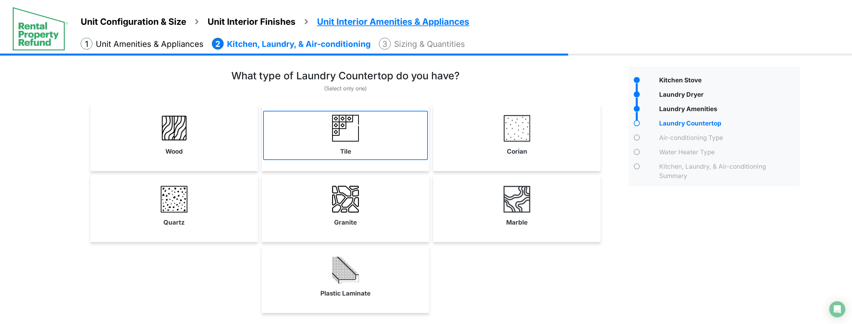
click at [355, 134] on img at bounding box center [345, 128] width 27 height 27
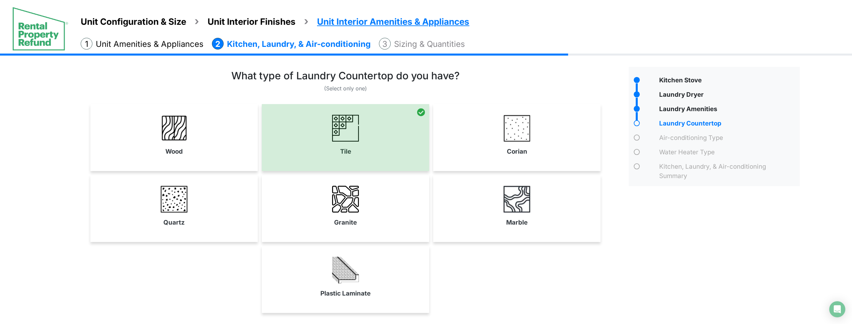
click at [498, 133] on link "Corian" at bounding box center [517, 135] width 165 height 49
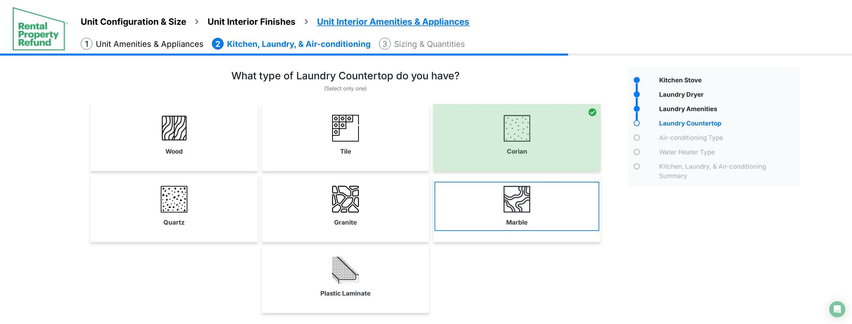
scroll to position [55, 0]
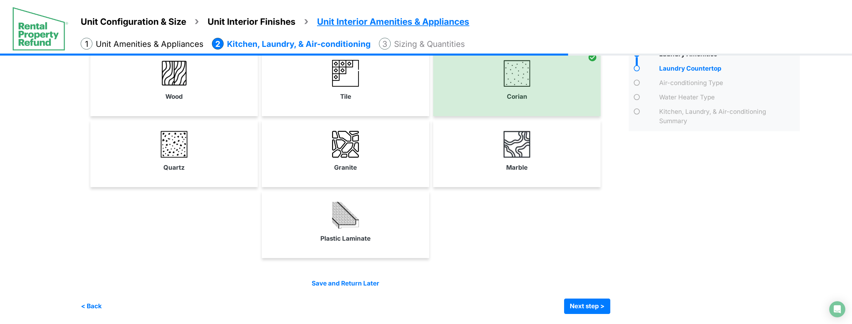
drag, startPoint x: 317, startPoint y: 141, endPoint x: 369, endPoint y: 168, distance: 58.5
click at [317, 141] on link "Granite" at bounding box center [345, 151] width 165 height 49
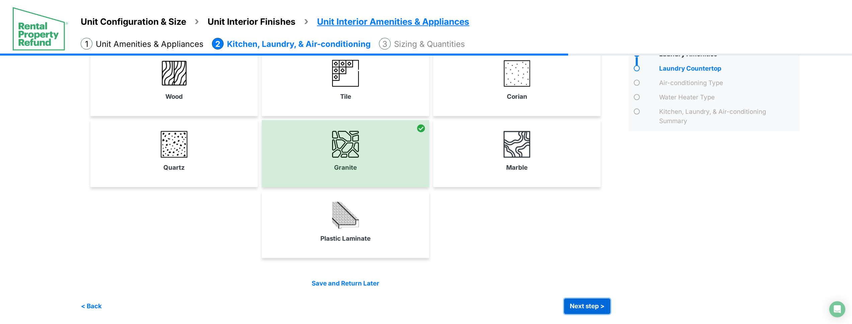
click at [585, 309] on button "Next step >" at bounding box center [587, 306] width 46 height 15
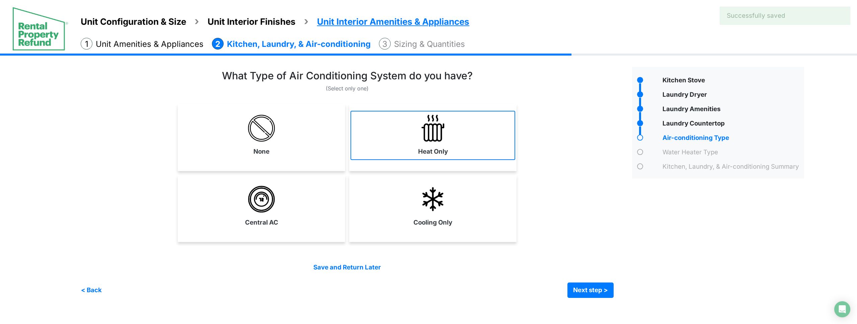
click at [435, 141] on img at bounding box center [432, 128] width 27 height 27
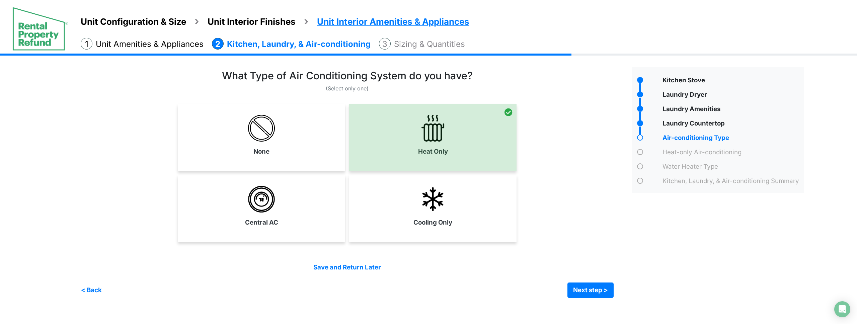
drag, startPoint x: 430, startPoint y: 229, endPoint x: 418, endPoint y: 229, distance: 11.7
click at [429, 229] on link "Cooling Only" at bounding box center [432, 206] width 165 height 49
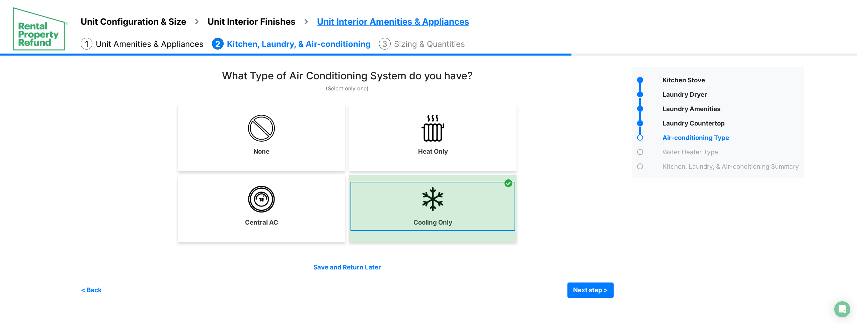
drag, startPoint x: 283, startPoint y: 214, endPoint x: 377, endPoint y: 206, distance: 93.7
click at [287, 213] on link "Central AC" at bounding box center [261, 206] width 165 height 49
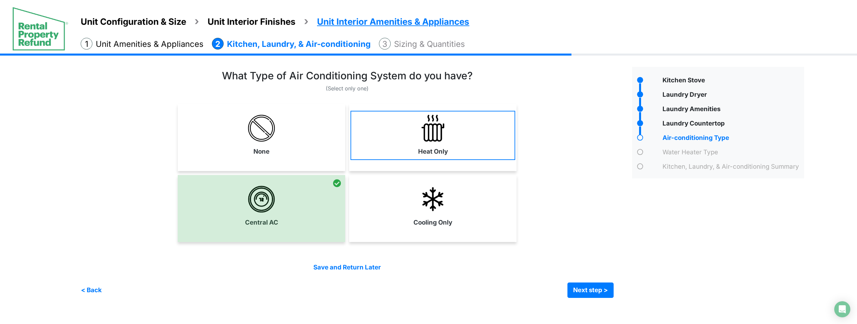
click at [436, 142] on link "Heat Only" at bounding box center [432, 135] width 165 height 49
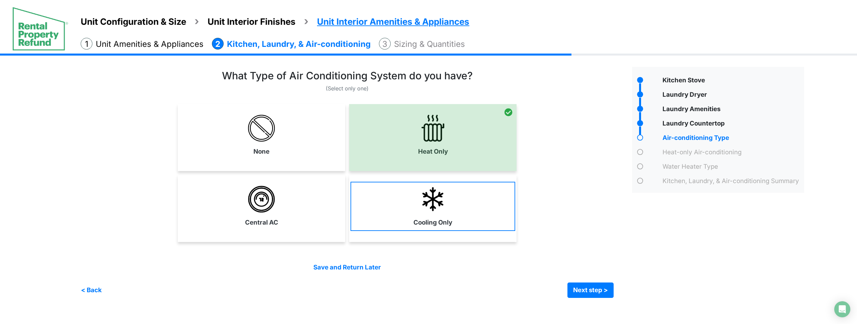
click at [436, 148] on div at bounding box center [432, 137] width 167 height 67
click at [426, 223] on label "Cooling Only" at bounding box center [432, 222] width 39 height 9
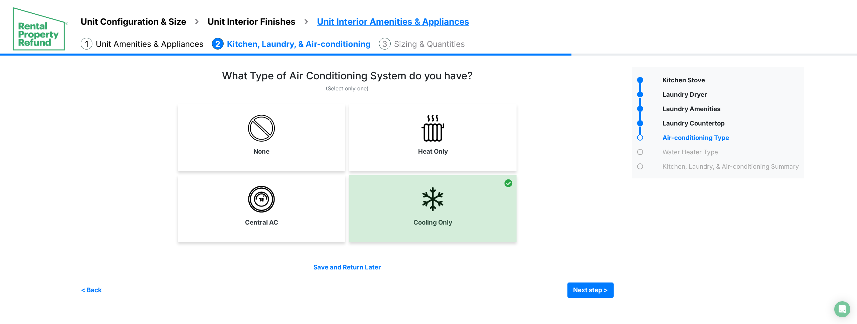
drag, startPoint x: 294, startPoint y: 205, endPoint x: 306, endPoint y: 200, distance: 13.2
click at [294, 205] on link "Central AC" at bounding box center [261, 206] width 165 height 49
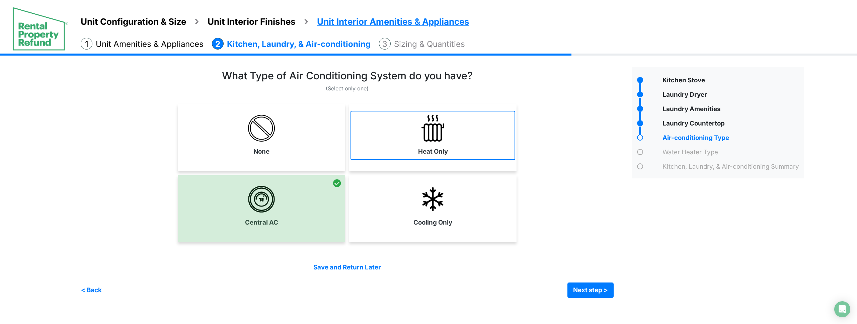
click at [397, 144] on link "Heat Only" at bounding box center [432, 135] width 165 height 49
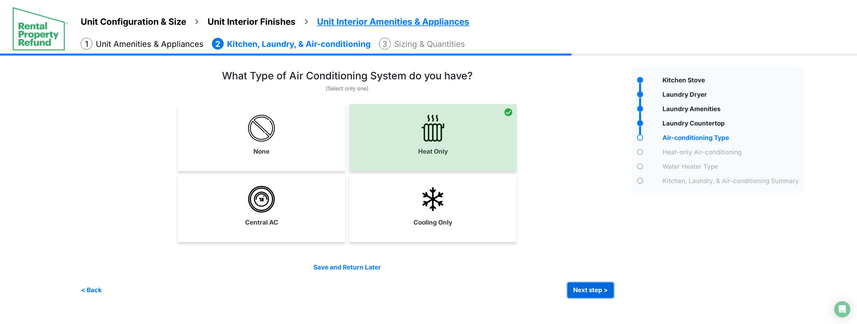
click at [595, 291] on button "Next step >" at bounding box center [590, 290] width 46 height 15
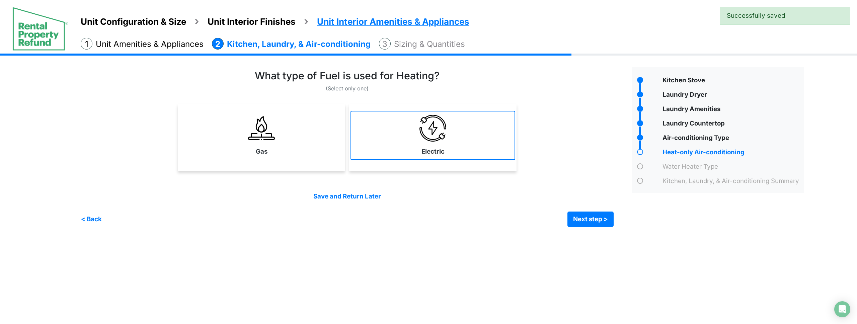
click at [428, 155] on label "Electric" at bounding box center [432, 151] width 23 height 9
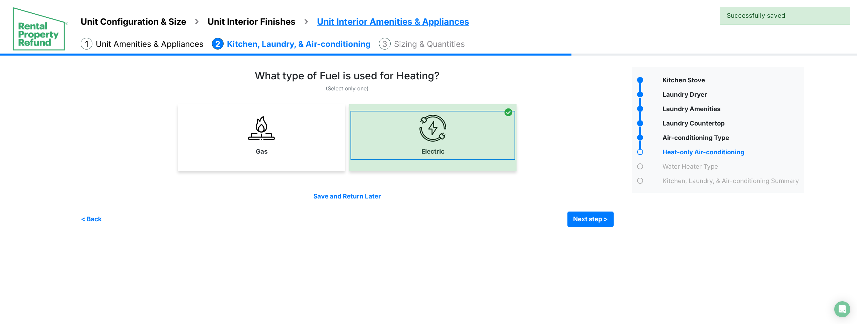
drag, startPoint x: 321, startPoint y: 146, endPoint x: 406, endPoint y: 152, distance: 85.2
click at [322, 146] on link "Gas" at bounding box center [261, 135] width 165 height 49
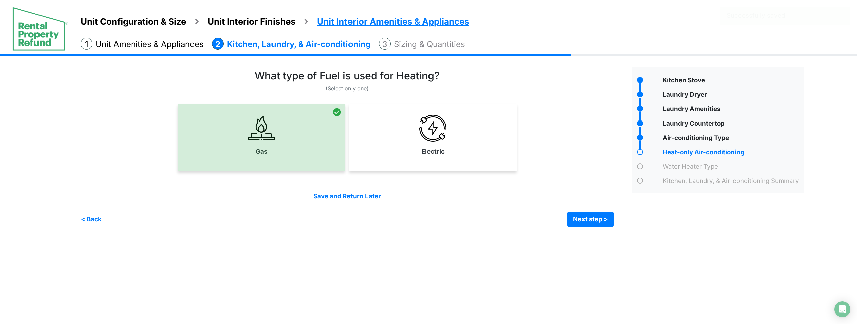
drag, startPoint x: 446, startPoint y: 156, endPoint x: 457, endPoint y: 160, distance: 11.6
click at [448, 157] on link "Electric" at bounding box center [432, 135] width 165 height 49
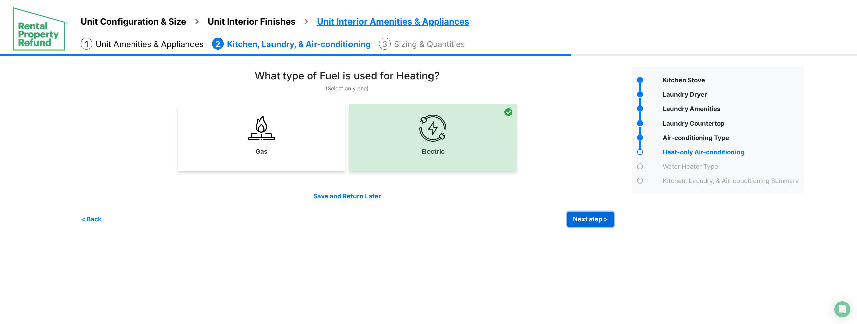
click at [581, 216] on button "Next step >" at bounding box center [590, 219] width 46 height 15
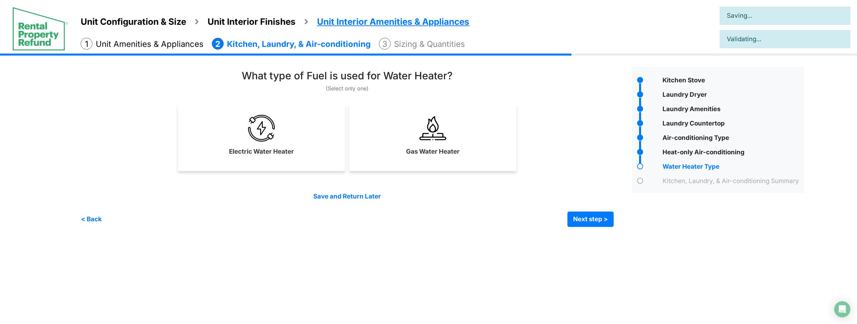
click at [457, 159] on div "Gas Water Heater" at bounding box center [432, 137] width 167 height 67
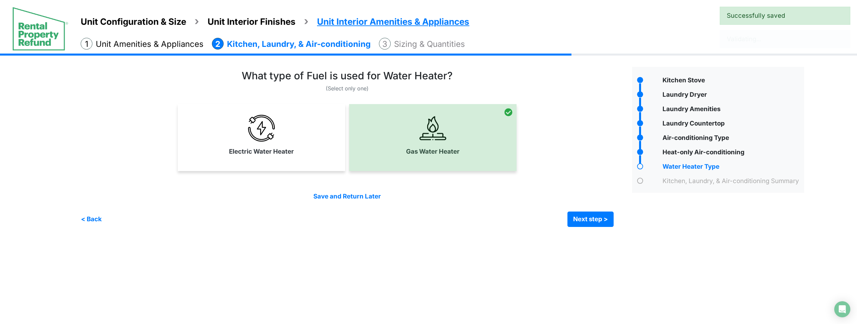
drag, startPoint x: 278, startPoint y: 150, endPoint x: 293, endPoint y: 149, distance: 14.4
click at [279, 150] on label "Electric Water Heater" at bounding box center [261, 151] width 65 height 9
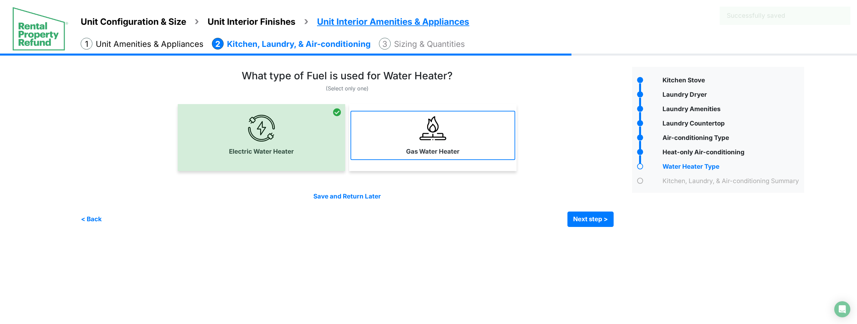
click at [430, 158] on link "Gas Water Heater" at bounding box center [432, 135] width 165 height 49
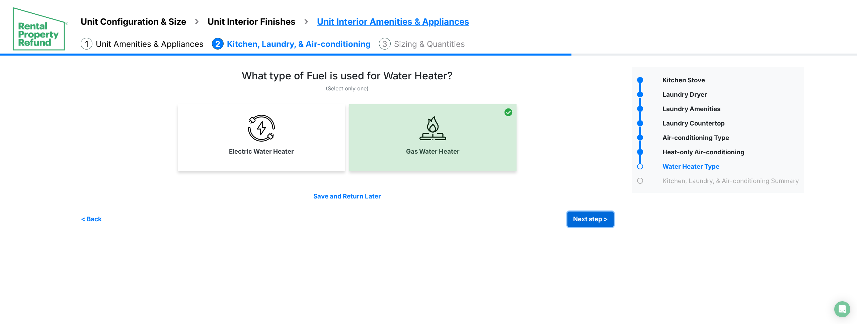
click at [585, 221] on button "Next step >" at bounding box center [590, 219] width 46 height 15
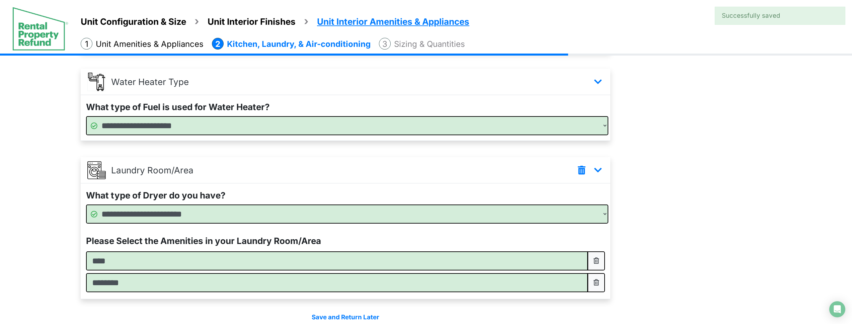
scroll to position [424, 0]
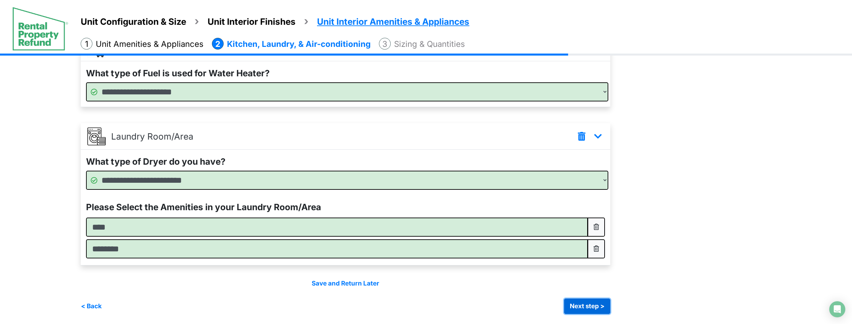
click at [593, 306] on button "Next step >" at bounding box center [587, 306] width 46 height 15
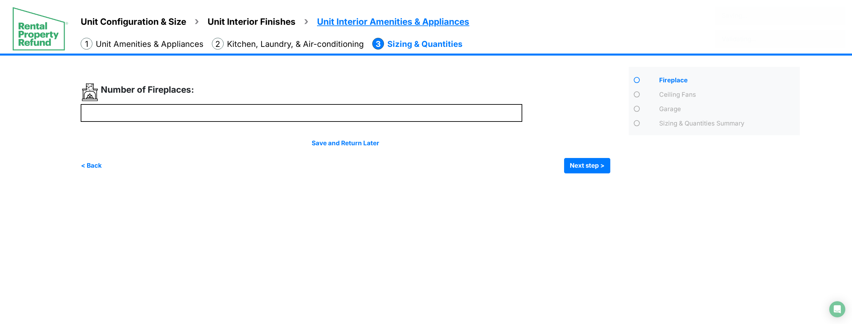
scroll to position [0, 0]
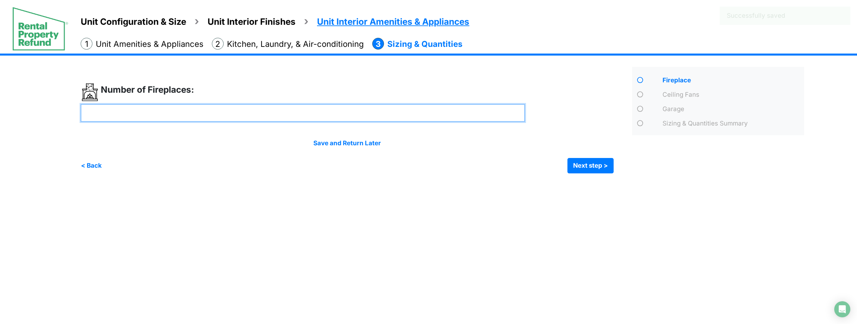
click at [229, 106] on input "number" at bounding box center [303, 113] width 444 height 18
type input "*"
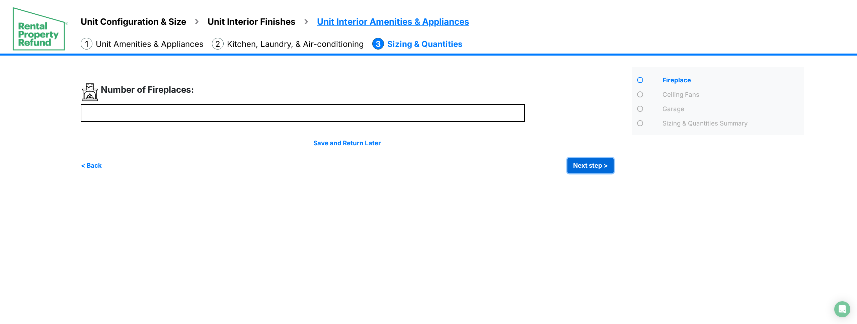
click at [601, 169] on button "Next step >" at bounding box center [590, 165] width 46 height 15
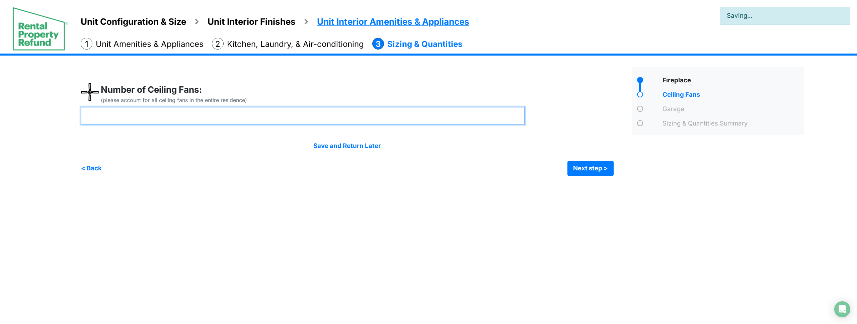
click at [306, 123] on input "number" at bounding box center [303, 116] width 444 height 18
type input "*"
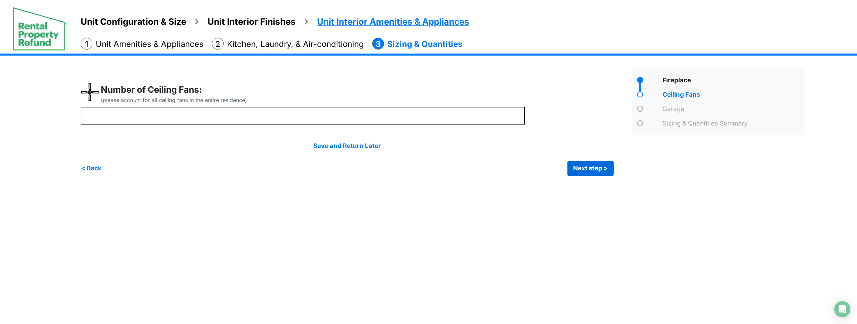
click at [583, 176] on div "Condo Square Footage **** Next step >" at bounding box center [445, 120] width 728 height 133
drag, startPoint x: 585, startPoint y: 172, endPoint x: 471, endPoint y: 151, distance: 115.9
click at [584, 172] on button "Next step >" at bounding box center [590, 168] width 46 height 15
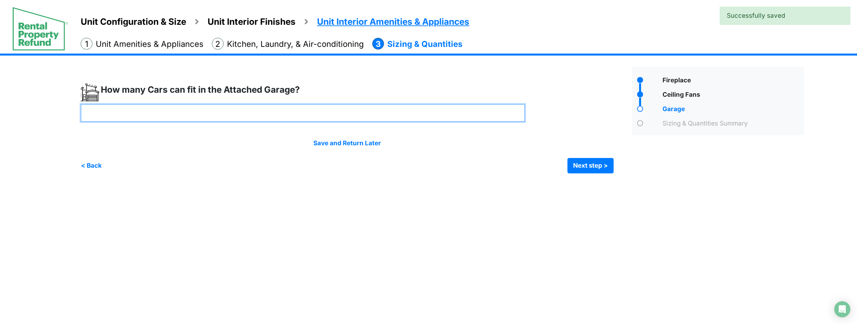
click at [253, 117] on input "number" at bounding box center [303, 113] width 444 height 18
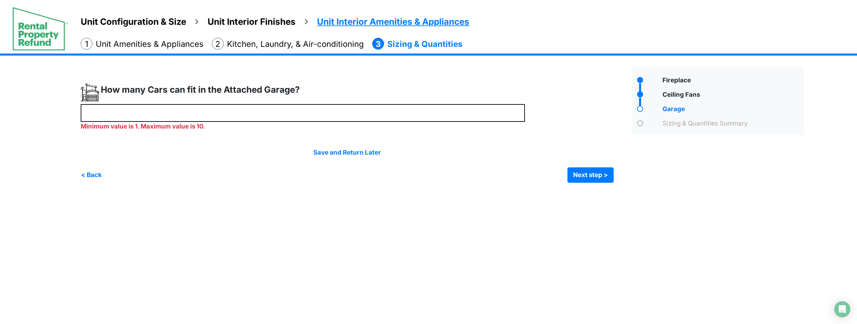
click at [242, 193] on html "Unit Configuration & Size Unit Interior Finishes Unit Interior Amenities & Appl…" at bounding box center [428, 96] width 857 height 193
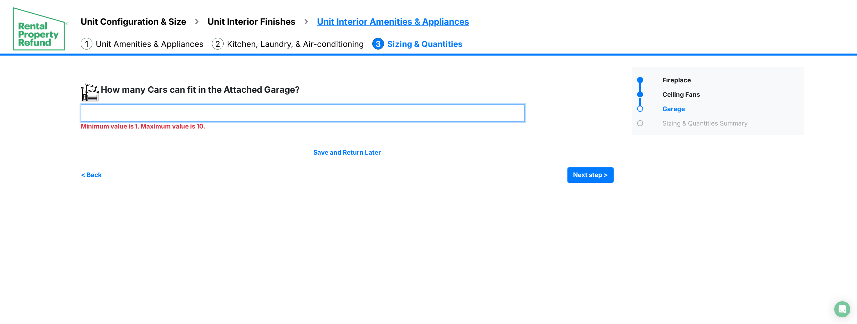
click at [178, 112] on input "***" at bounding box center [303, 113] width 444 height 18
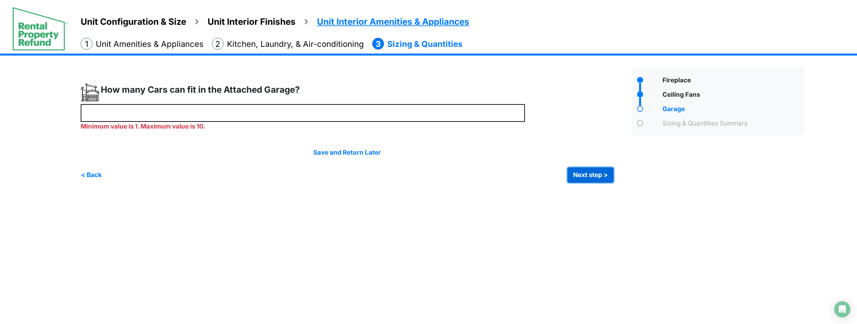
click at [603, 176] on button "Next step >" at bounding box center [590, 174] width 46 height 15
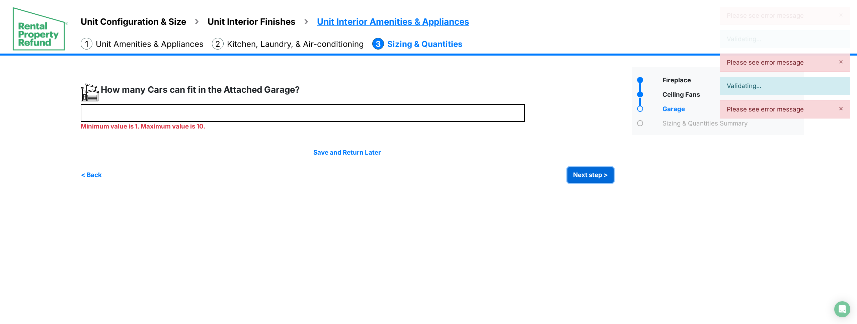
click at [603, 176] on button "Next step >" at bounding box center [590, 174] width 46 height 15
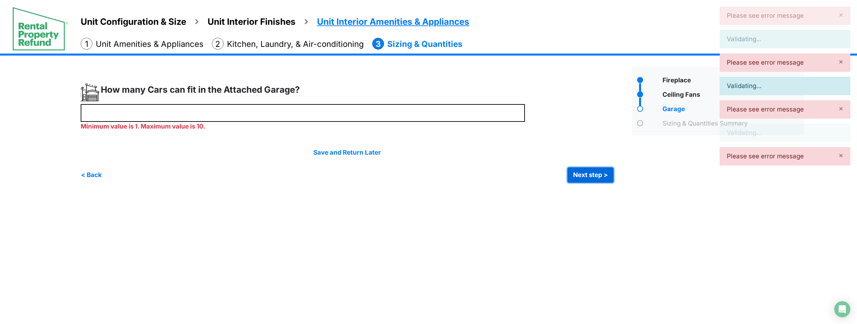
click at [603, 176] on button "Next step >" at bounding box center [590, 174] width 46 height 15
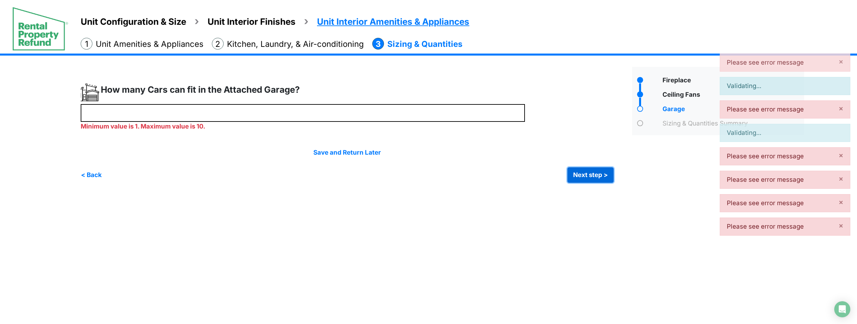
click at [603, 176] on button "Next step >" at bounding box center [590, 174] width 46 height 15
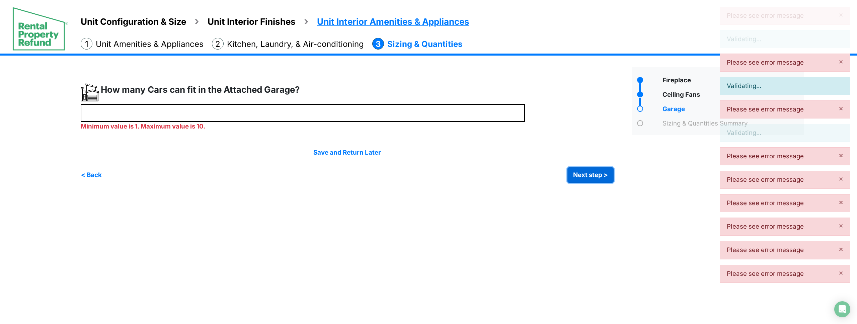
click at [603, 176] on button "Next step >" at bounding box center [590, 174] width 46 height 15
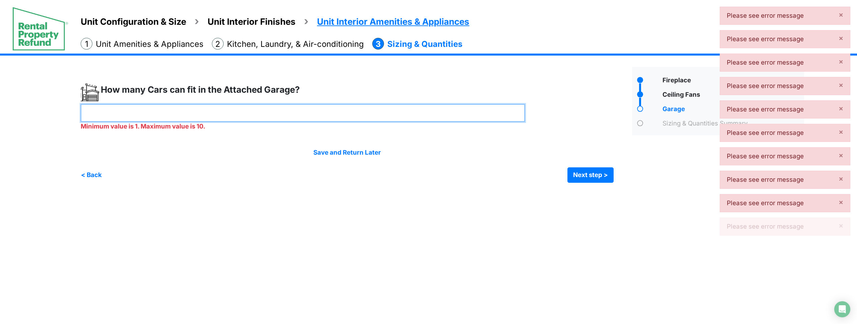
click at [462, 113] on input "**" at bounding box center [303, 113] width 444 height 18
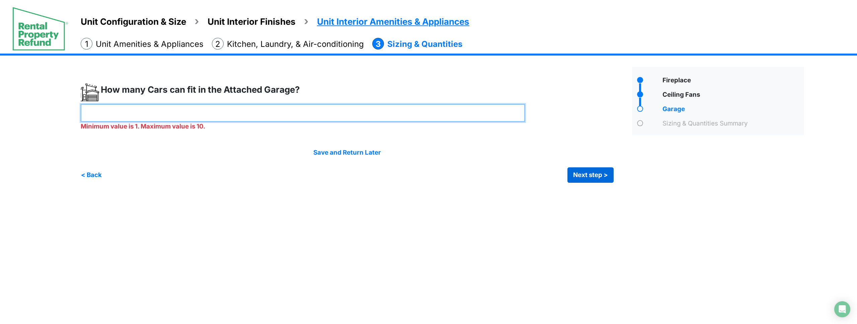
type input "**"
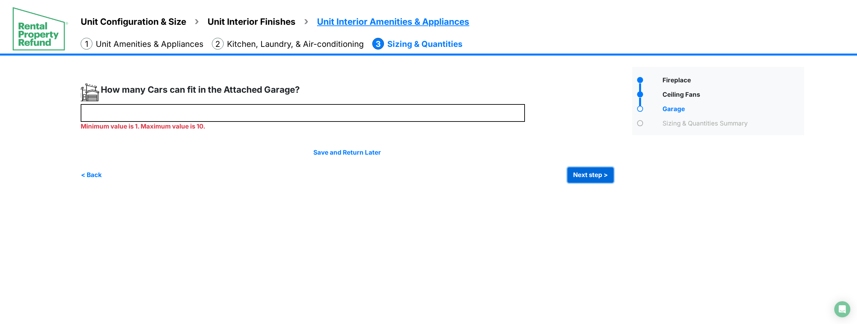
type input "**"
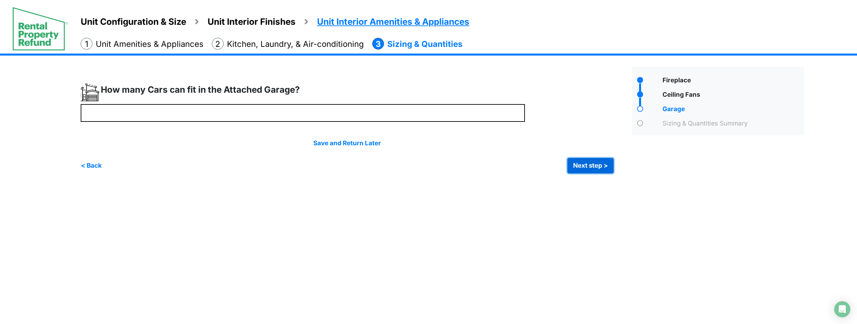
click at [599, 177] on div "Condo Square Footage **** Next step >" at bounding box center [445, 119] width 728 height 130
click at [590, 166] on button "Next step >" at bounding box center [590, 165] width 46 height 15
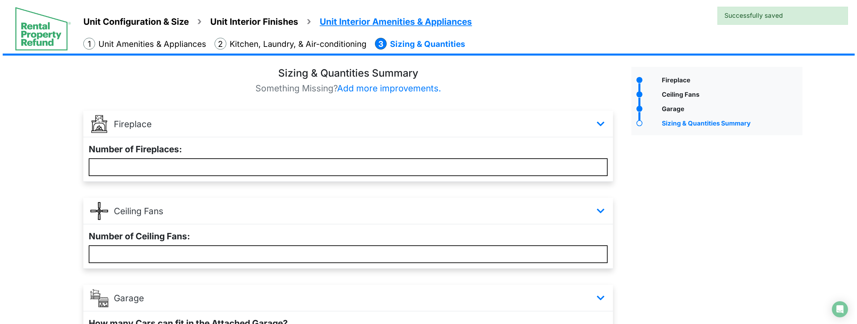
scroll to position [90, 0]
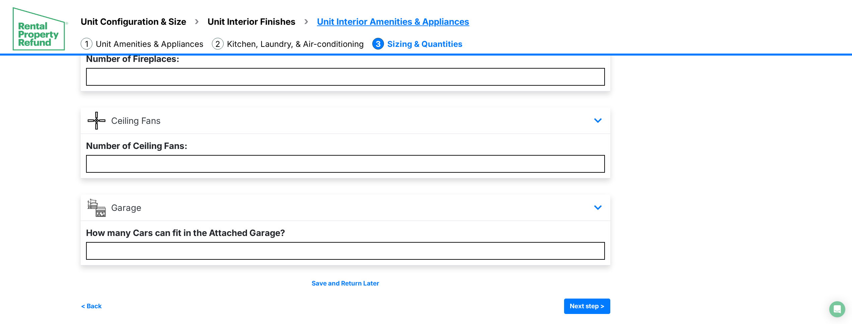
click at [669, 136] on div "Fireplace" at bounding box center [714, 145] width 181 height 337
click at [587, 305] on button "Next step >" at bounding box center [587, 306] width 46 height 15
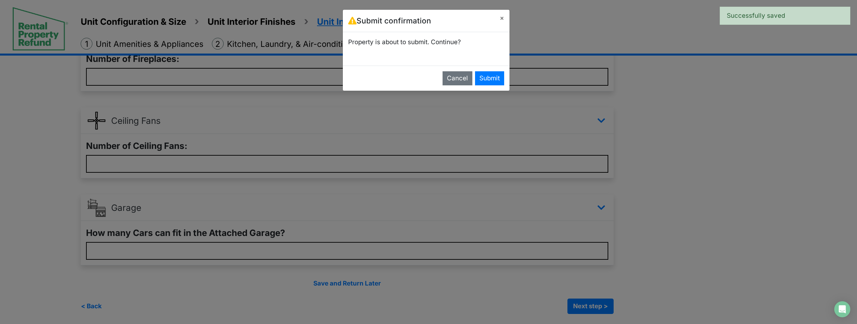
click at [714, 184] on div "Submit confirmation × Property is about to submit. Continue? Cancel Submit" at bounding box center [428, 162] width 857 height 324
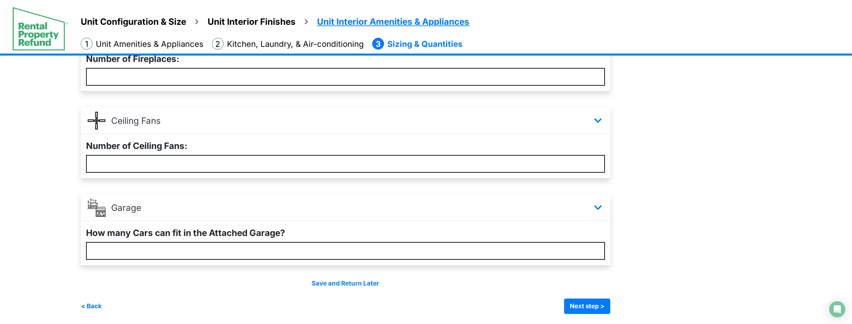
drag, startPoint x: 714, startPoint y: 184, endPoint x: 394, endPoint y: 35, distance: 353.6
click at [707, 182] on div "Fireplace" at bounding box center [714, 145] width 181 height 337
click at [598, 311] on button "Next step >" at bounding box center [587, 306] width 46 height 15
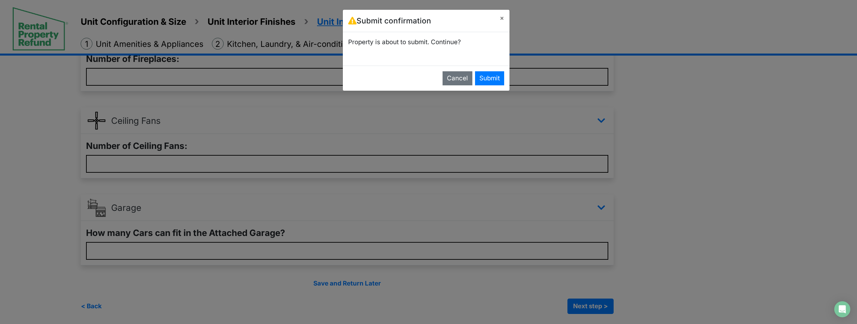
click at [548, 41] on div "Submit confirmation × Property is about to submit. Continue? Cancel Submit" at bounding box center [428, 162] width 857 height 324
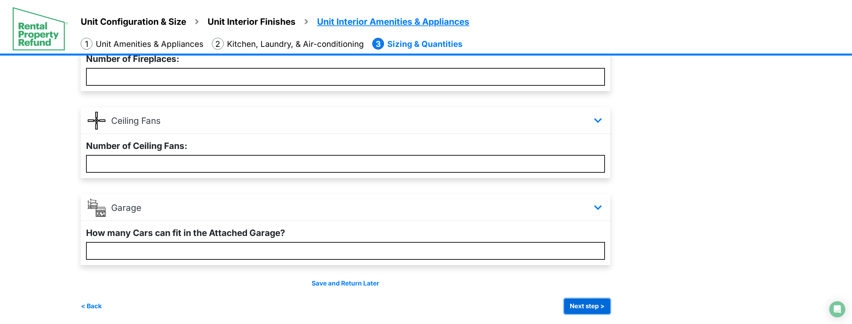
click at [578, 307] on button "Next step >" at bounding box center [587, 306] width 46 height 15
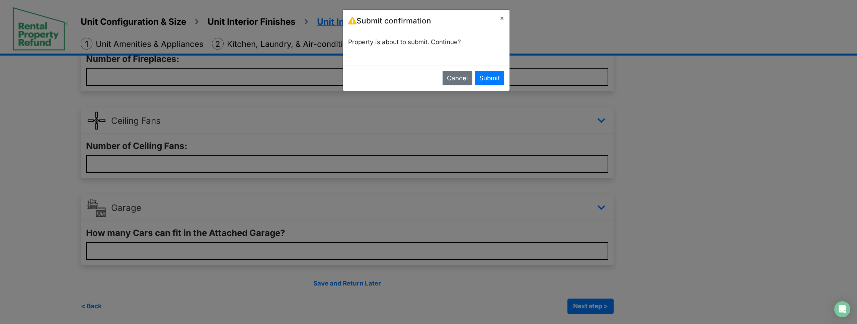
click at [544, 61] on div "Submit confirmation × Property is about to submit. Continue? Cancel Submit" at bounding box center [428, 162] width 857 height 324
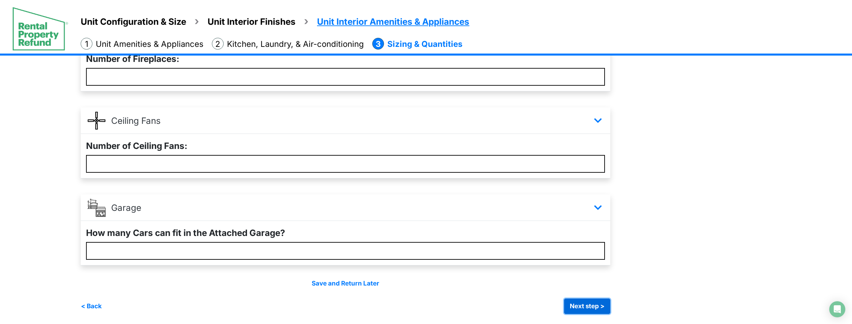
drag, startPoint x: 589, startPoint y: 303, endPoint x: 575, endPoint y: 268, distance: 37.4
click at [589, 304] on button "Next step >" at bounding box center [587, 306] width 46 height 15
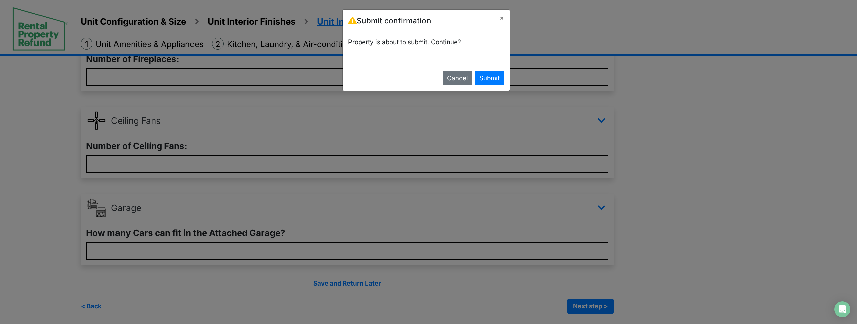
click at [531, 58] on div "Submit confirmation × Property is about to submit. Continue? Cancel Submit" at bounding box center [428, 162] width 857 height 324
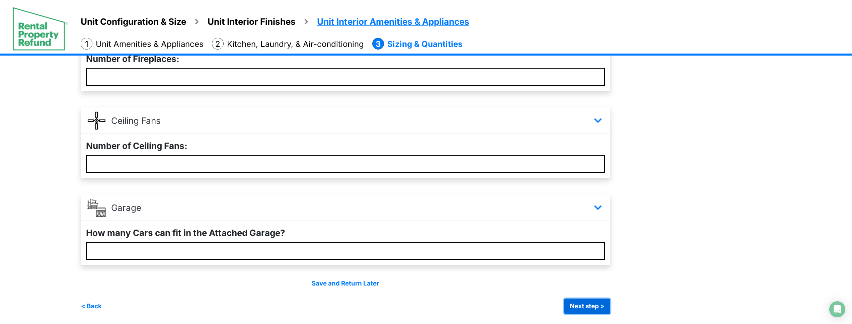
click at [608, 307] on button "Next step >" at bounding box center [587, 306] width 46 height 15
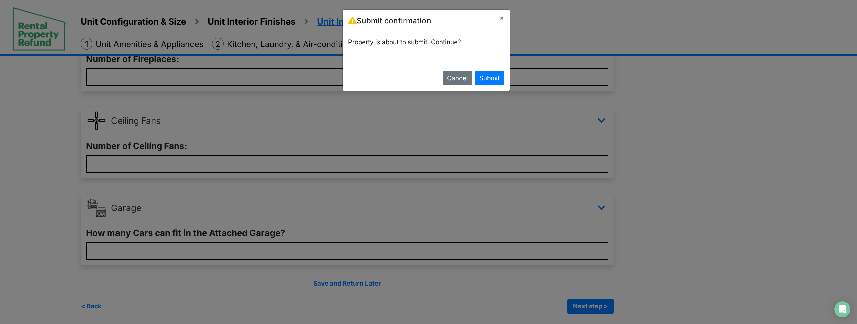
click at [492, 51] on div "Property is about to submit. Continue?" at bounding box center [426, 42] width 167 height 20
drag, startPoint x: 569, startPoint y: 46, endPoint x: 625, endPoint y: 115, distance: 89.5
click at [569, 46] on div "Submit confirmation × Property is about to submit. Continue? Cancel Submit" at bounding box center [428, 162] width 857 height 324
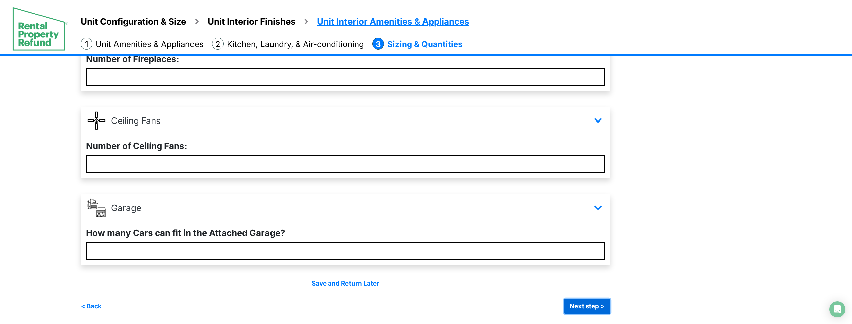
click at [610, 303] on button "Next step >" at bounding box center [587, 306] width 46 height 15
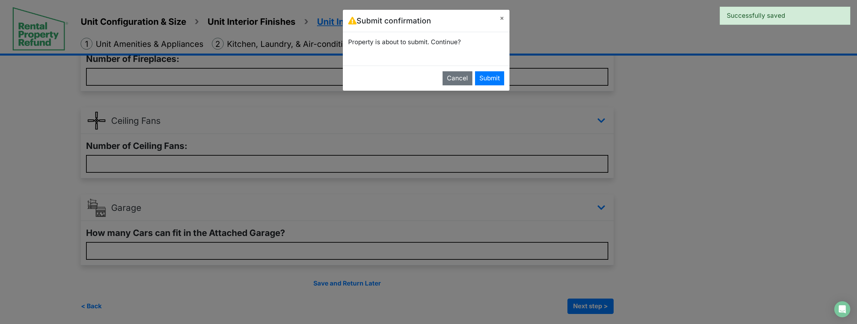
drag, startPoint x: 654, startPoint y: 299, endPoint x: 617, endPoint y: 304, distance: 37.8
click at [653, 299] on div "Submit confirmation × Property is about to submit. Continue? Cancel Submit" at bounding box center [428, 162] width 857 height 324
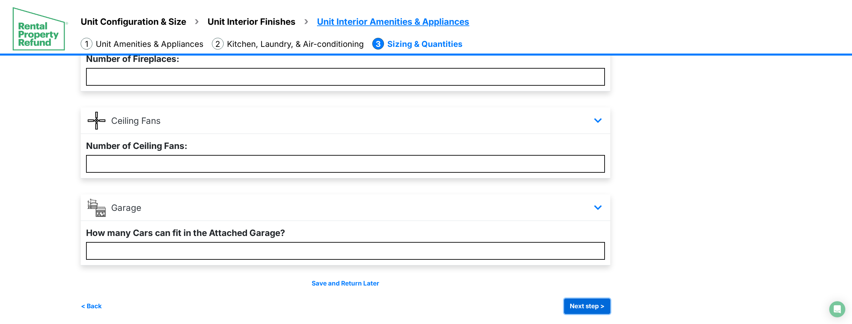
drag, startPoint x: 608, startPoint y: 304, endPoint x: 650, endPoint y: 303, distance: 42.5
click at [609, 304] on button "Next step >" at bounding box center [587, 306] width 46 height 15
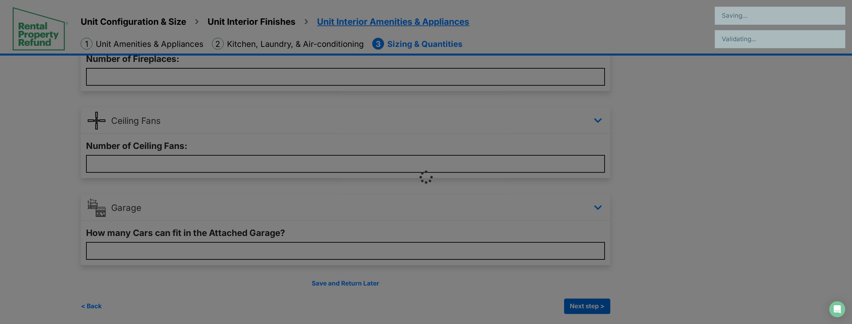
drag, startPoint x: 650, startPoint y: 303, endPoint x: 592, endPoint y: 308, distance: 58.5
click at [643, 303] on div at bounding box center [426, 162] width 852 height 324
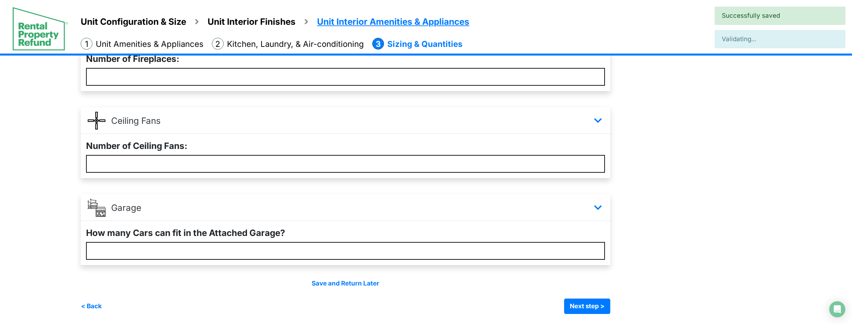
drag, startPoint x: 591, startPoint y: 308, endPoint x: 617, endPoint y: 306, distance: 26.9
click at [599, 308] on div "Unit Configuration & Size Unit Interior Finishes Unit Interior Amenities & Appl…" at bounding box center [426, 117] width 852 height 414
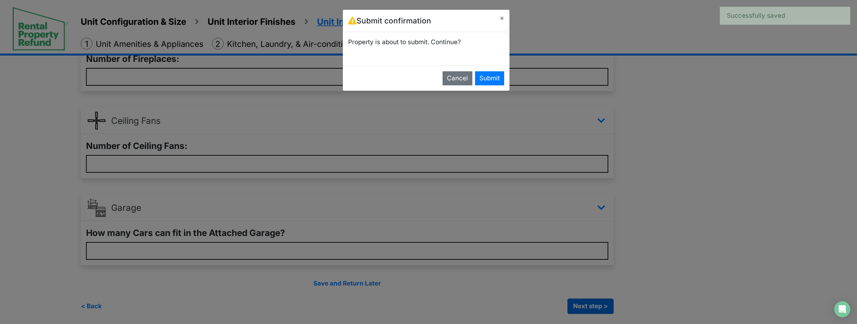
drag, startPoint x: 647, startPoint y: 304, endPoint x: 594, endPoint y: 311, distance: 53.3
click at [639, 305] on div "Submit confirmation × Property is about to submit. Continue? Cancel Submit" at bounding box center [428, 162] width 857 height 324
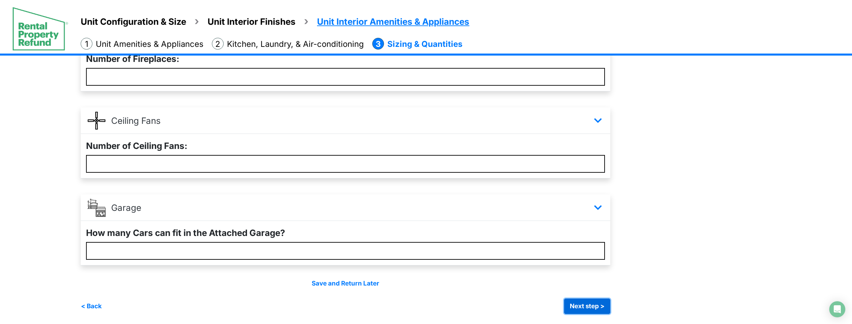
drag, startPoint x: 594, startPoint y: 311, endPoint x: 639, endPoint y: 305, distance: 45.6
click at [594, 311] on button "Next step >" at bounding box center [587, 306] width 46 height 15
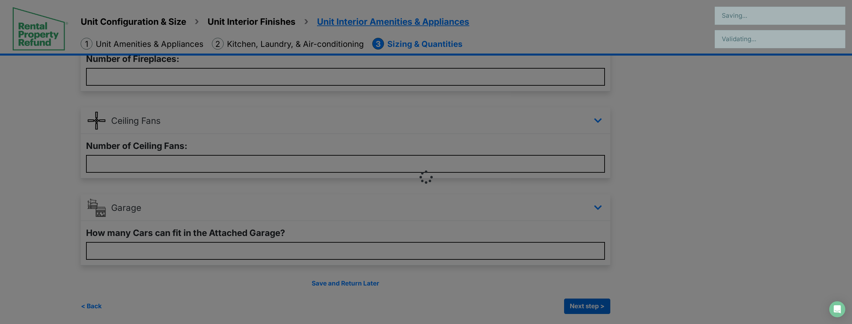
drag, startPoint x: 639, startPoint y: 304, endPoint x: 595, endPoint y: 310, distance: 45.2
click at [625, 307] on div at bounding box center [426, 162] width 852 height 324
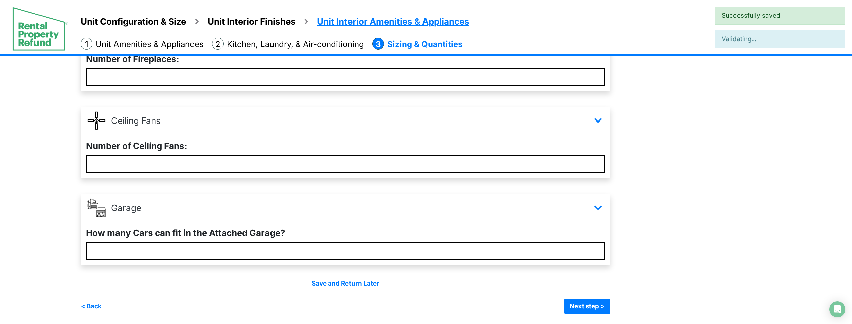
drag, startPoint x: 594, startPoint y: 310, endPoint x: 607, endPoint y: 308, distance: 12.9
click at [598, 309] on div "Unit Configuration & Size Unit Interior Finishes Unit Interior Amenities & Appl…" at bounding box center [426, 117] width 852 height 414
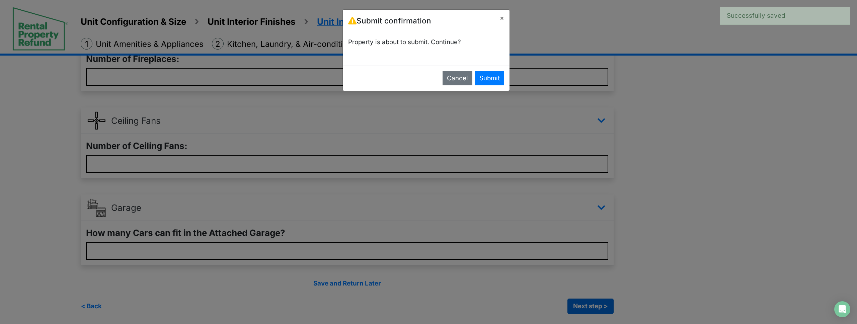
drag, startPoint x: 640, startPoint y: 305, endPoint x: 576, endPoint y: 310, distance: 64.1
click at [626, 307] on div "Submit confirmation × Property is about to submit. Continue? Cancel Submit" at bounding box center [428, 162] width 857 height 324
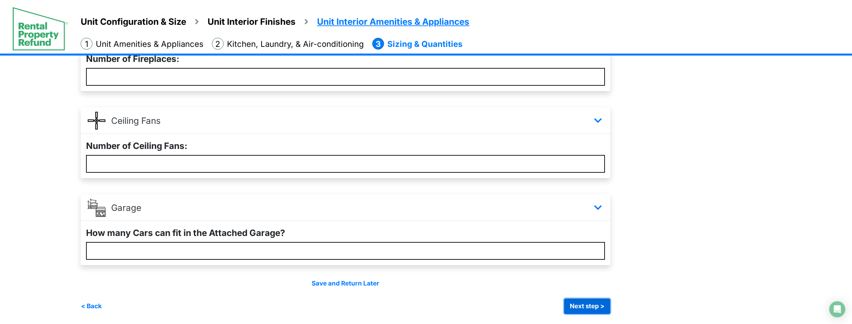
drag, startPoint x: 576, startPoint y: 310, endPoint x: 626, endPoint y: 305, distance: 49.8
click at [578, 310] on button "Next step >" at bounding box center [587, 306] width 46 height 15
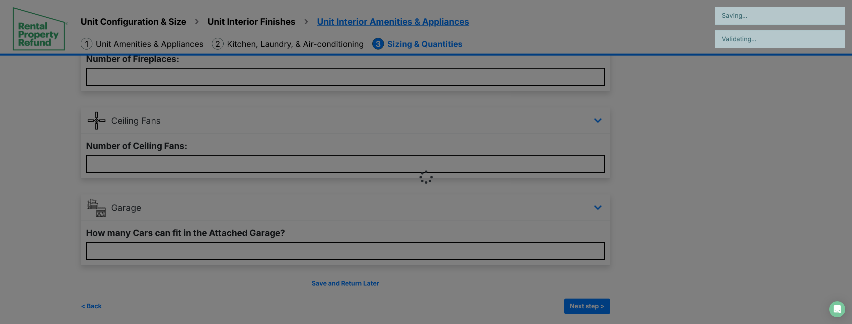
click at [626, 305] on div at bounding box center [426, 162] width 852 height 324
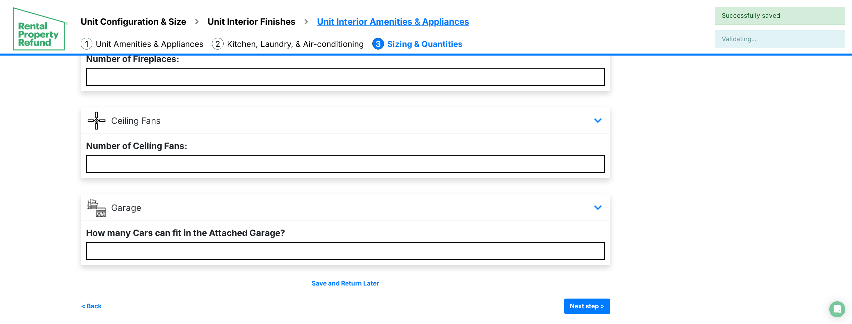
drag, startPoint x: 594, startPoint y: 308, endPoint x: 605, endPoint y: 307, distance: 11.1
click at [596, 308] on div "Unit Configuration & Size Unit Interior Finishes Unit Interior Amenities & Appl…" at bounding box center [426, 117] width 852 height 414
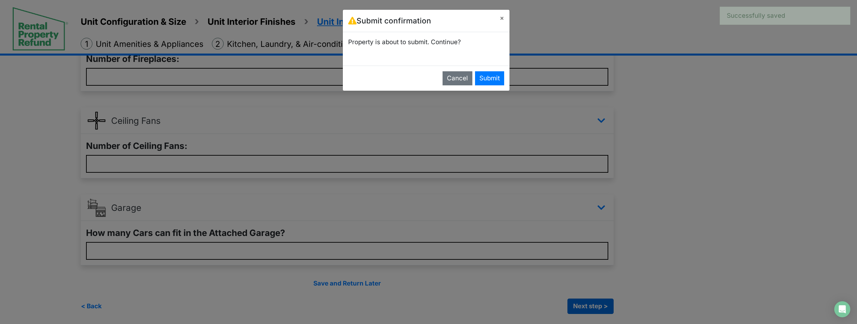
drag, startPoint x: 620, startPoint y: 306, endPoint x: 597, endPoint y: 307, distance: 23.8
click at [619, 306] on div "Submit confirmation × Property is about to submit. Continue? Cancel Submit" at bounding box center [428, 162] width 857 height 324
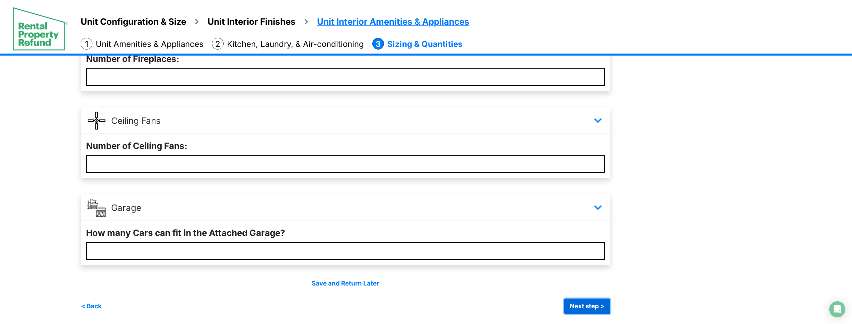
drag, startPoint x: 596, startPoint y: 307, endPoint x: 612, endPoint y: 305, distance: 16.5
click at [596, 307] on button "Next step >" at bounding box center [587, 306] width 46 height 15
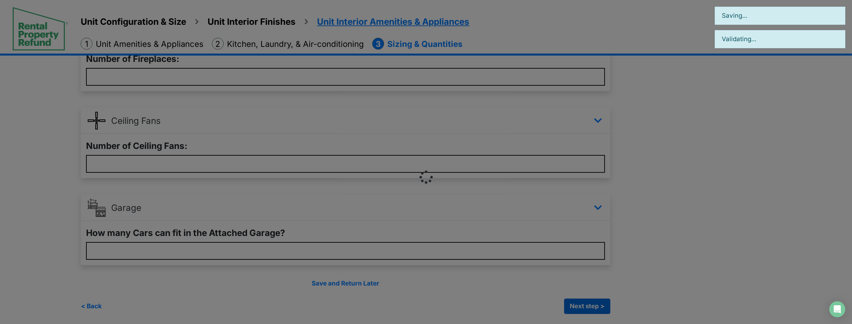
drag, startPoint x: 628, startPoint y: 304, endPoint x: 600, endPoint y: 307, distance: 27.7
click at [627, 304] on div "Unit Configuration & Size Unit Interior Finishes Unit Interior Amenities & Appl…" at bounding box center [426, 117] width 852 height 414
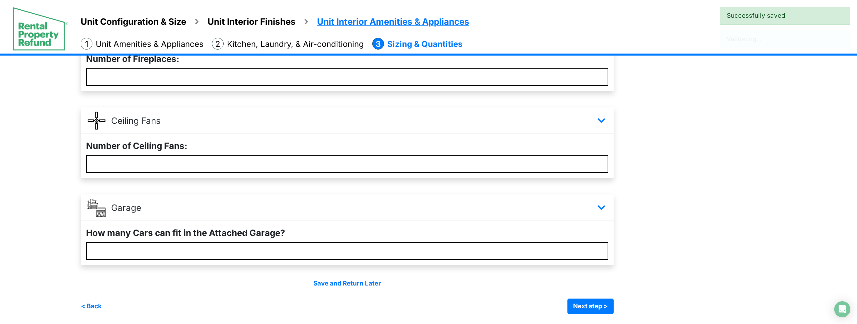
drag, startPoint x: 597, startPoint y: 307, endPoint x: 635, endPoint y: 305, distance: 38.3
click at [0, 0] on div "Submit confirmation × Property is about to submit. Continue? Cancel Submit" at bounding box center [0, 0] width 0 height 0
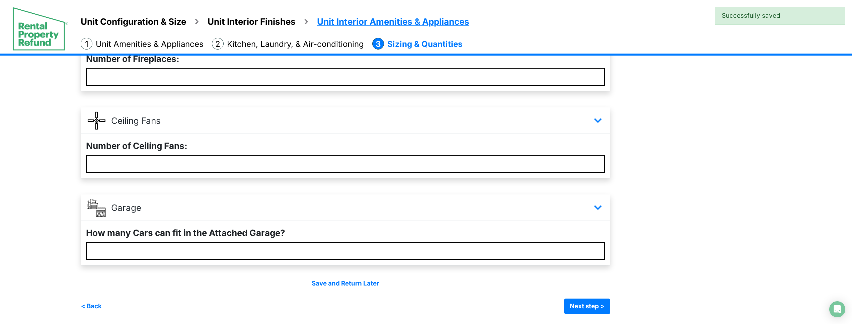
drag, startPoint x: 635, startPoint y: 305, endPoint x: 623, endPoint y: 305, distance: 12.1
click at [623, 305] on div "* * **" at bounding box center [443, 145] width 724 height 337
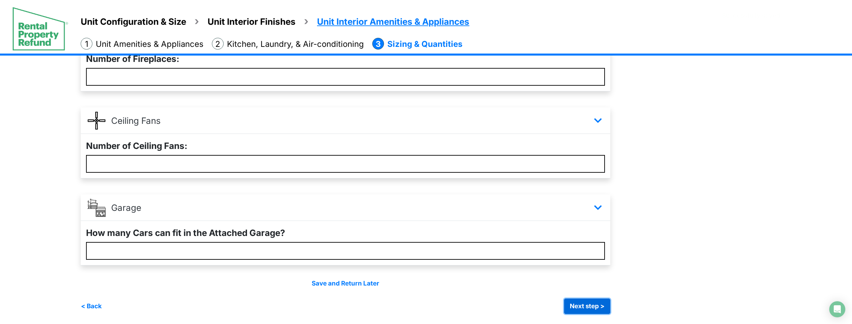
click at [593, 308] on button "Next step >" at bounding box center [587, 306] width 46 height 15
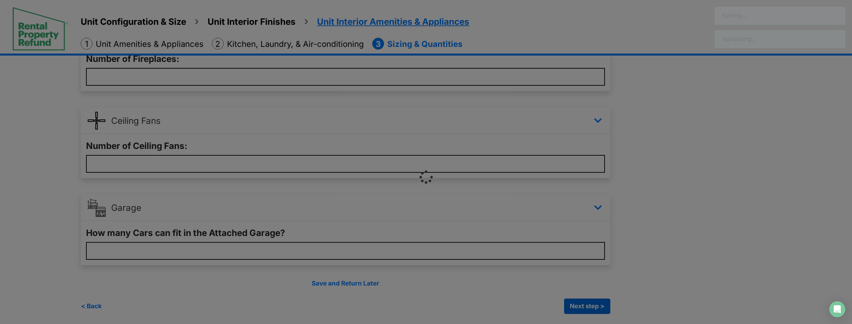
click at [593, 308] on div at bounding box center [426, 162] width 852 height 324
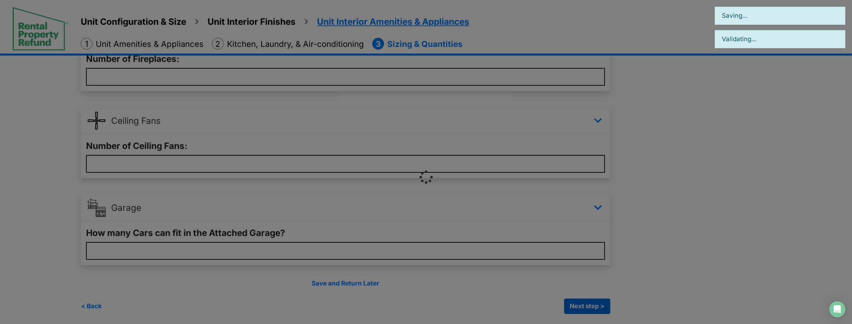
click at [593, 308] on div "Unit Configuration & Size Unit Interior Finishes Unit Interior Amenities & Appl…" at bounding box center [426, 117] width 852 height 414
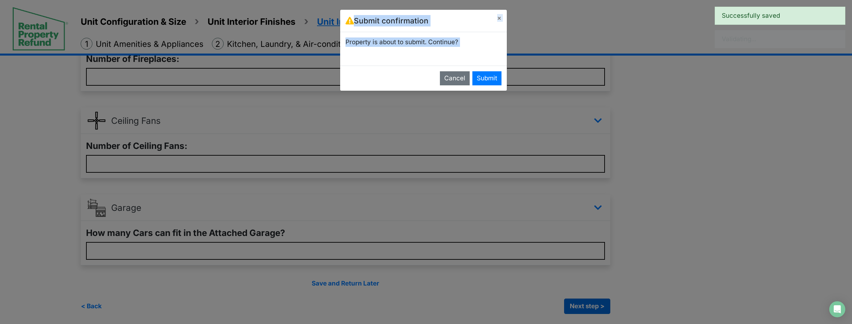
click at [593, 308] on div "Unit Configuration & Size Unit Interior Finishes Unit Interior Amenities & Appl…" at bounding box center [423, 117] width 847 height 414
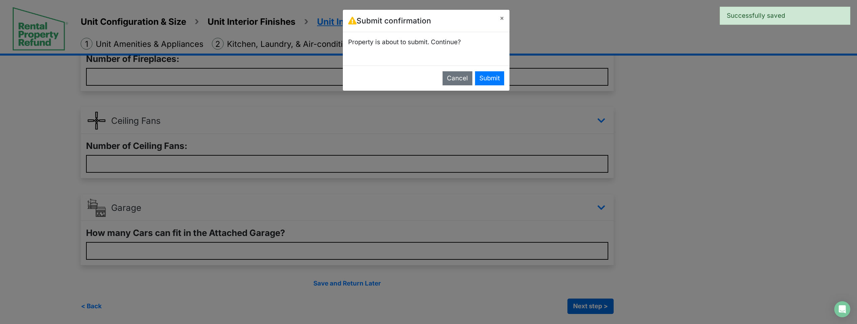
click at [593, 308] on div "Submit confirmation × Property is about to submit. Continue? Cancel Submit" at bounding box center [428, 162] width 857 height 324
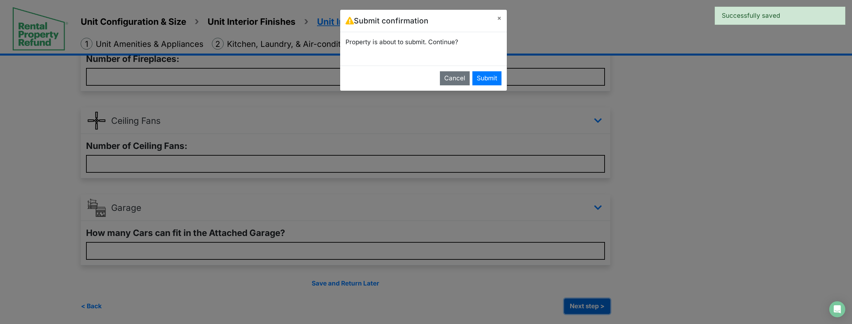
click at [593, 308] on button "Next step >" at bounding box center [587, 306] width 46 height 15
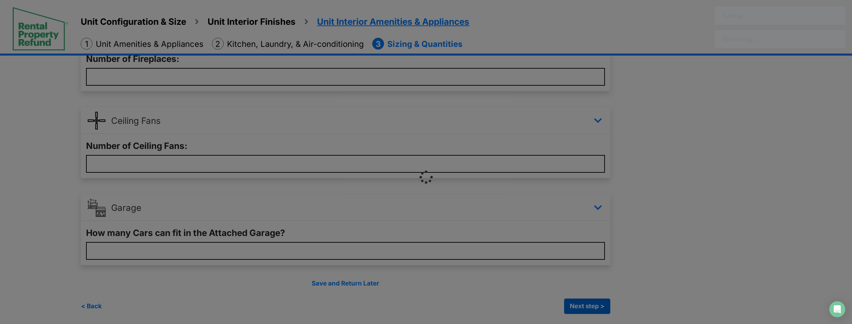
click at [593, 308] on div at bounding box center [426, 162] width 852 height 324
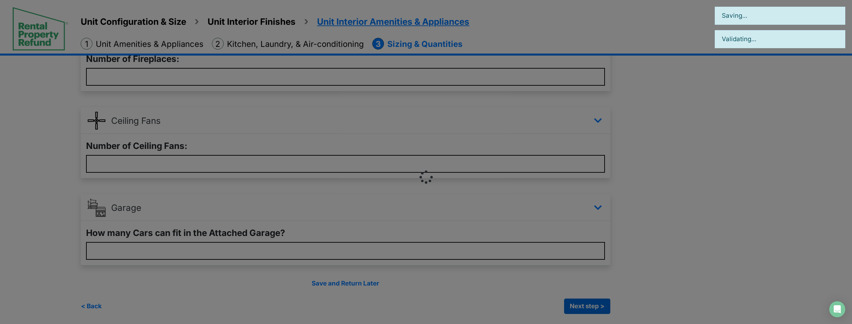
click at [593, 308] on div "Unit Configuration & Size Unit Interior Finishes Unit Interior Amenities & Appl…" at bounding box center [426, 117] width 852 height 414
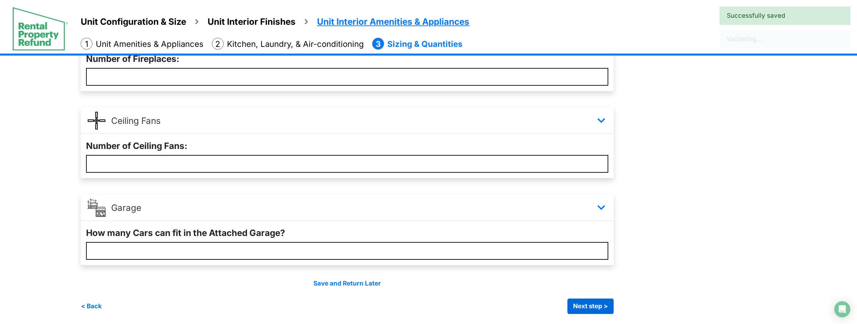
click at [593, 308] on div "Unit Configuration & Size Unit Interior Finishes Unit Interior Amenities & Appl…" at bounding box center [428, 117] width 857 height 414
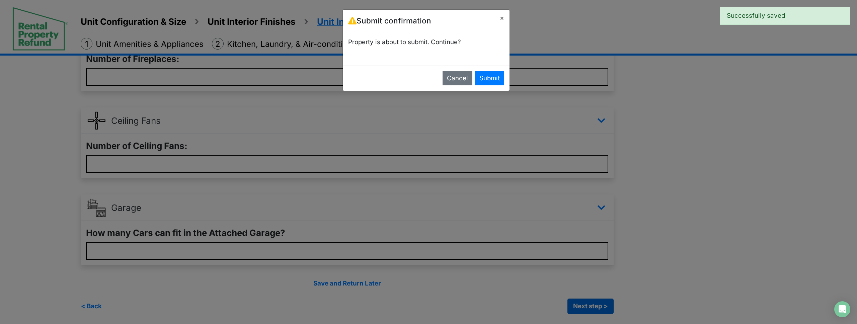
click at [593, 308] on div "Submit confirmation × Property is about to submit. Continue? Cancel Submit" at bounding box center [428, 162] width 857 height 324
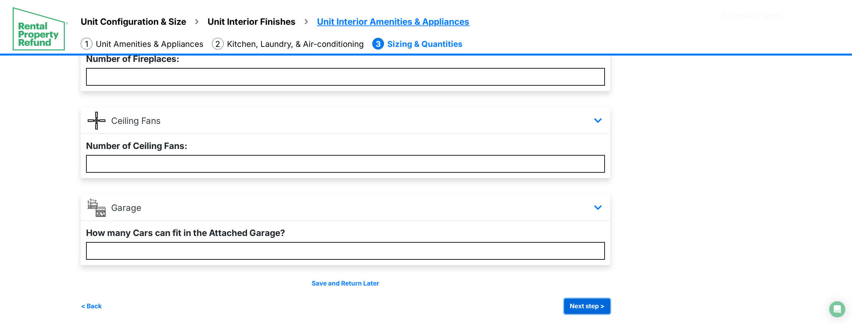
click at [593, 308] on button "Next step >" at bounding box center [587, 306] width 46 height 15
click at [0, 0] on div at bounding box center [0, 0] width 0 height 0
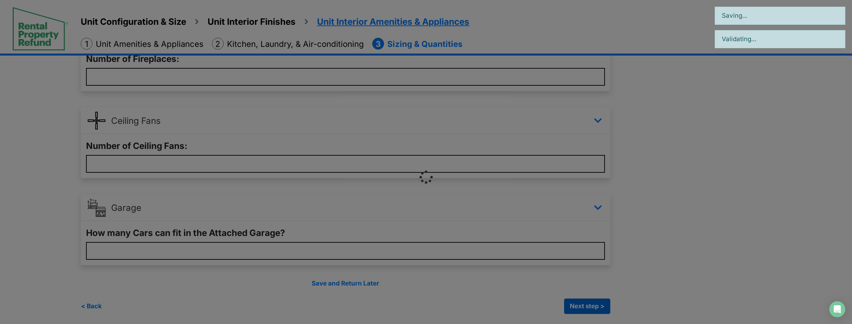
click at [593, 308] on div "Unit Configuration & Size Unit Interior Finishes Unit Interior Amenities & Appl…" at bounding box center [426, 117] width 852 height 414
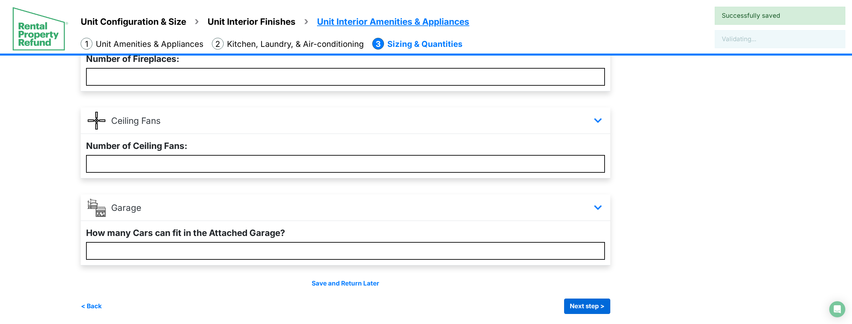
click at [593, 308] on div "Unit Configuration & Size Unit Interior Finishes Unit Interior Amenities & Appl…" at bounding box center [426, 117] width 852 height 414
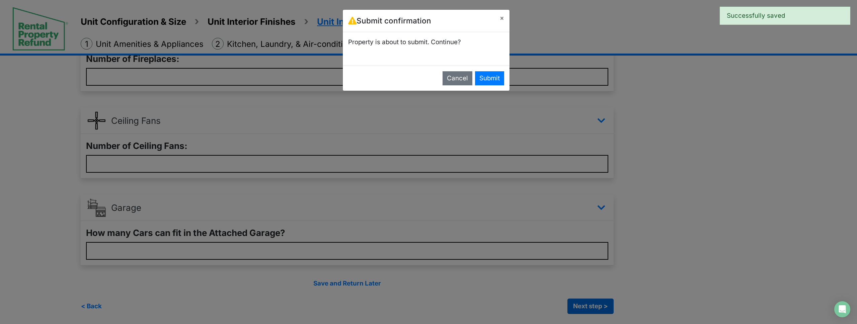
click at [593, 308] on div "Submit confirmation × Property is about to submit. Continue? Cancel Submit" at bounding box center [428, 162] width 857 height 324
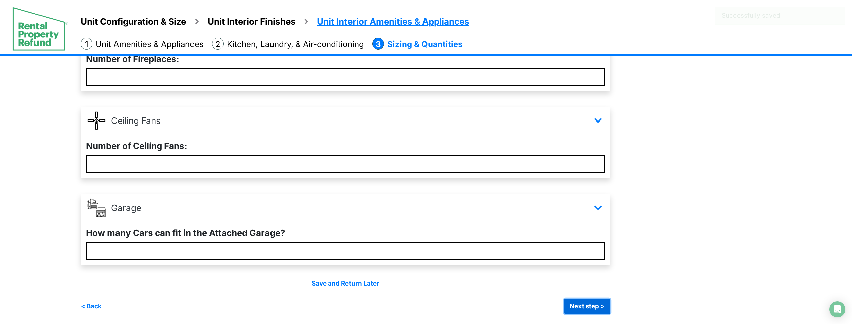
click at [593, 308] on button "Next step >" at bounding box center [587, 306] width 46 height 15
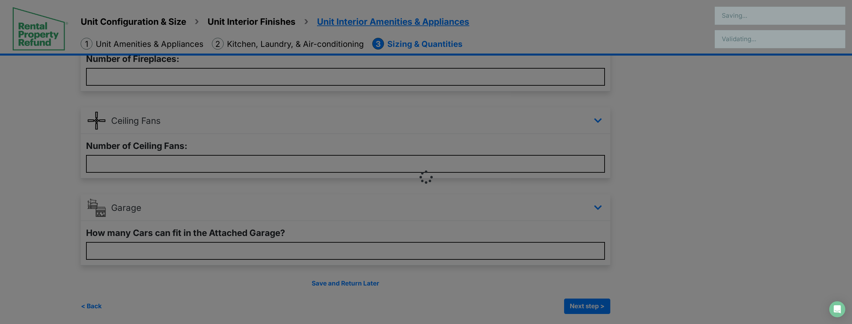
click at [593, 308] on div at bounding box center [426, 162] width 852 height 324
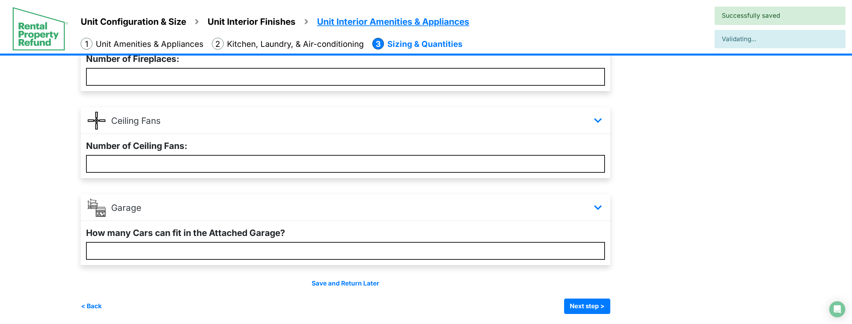
click at [592, 308] on div "Unit Configuration & Size Unit Interior Finishes Unit Interior Amenities & Appl…" at bounding box center [426, 117] width 852 height 414
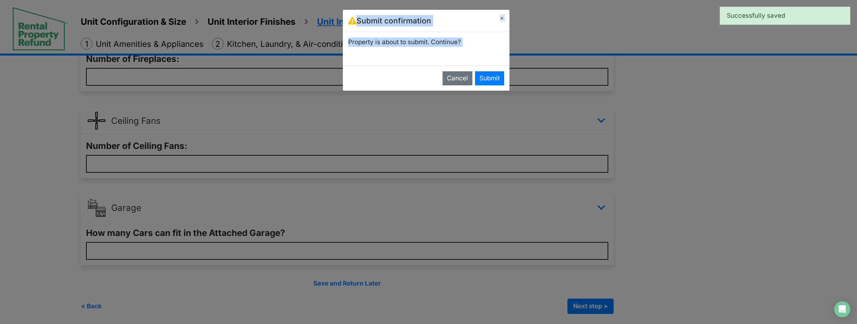
click at [594, 308] on div "Submit confirmation × Property is about to submit. Continue? Cancel Submit" at bounding box center [428, 162] width 857 height 324
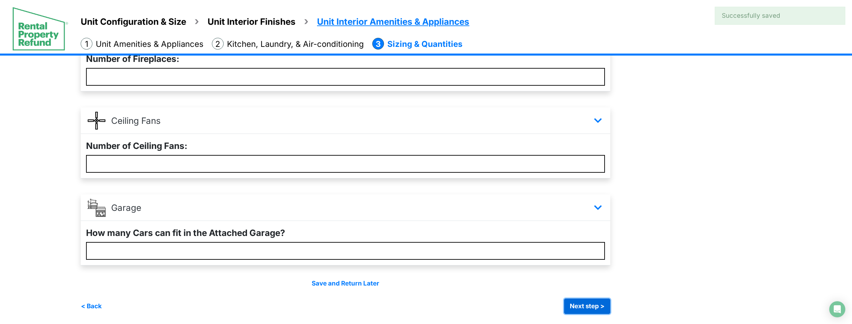
click at [595, 308] on button "Next step >" at bounding box center [587, 306] width 46 height 15
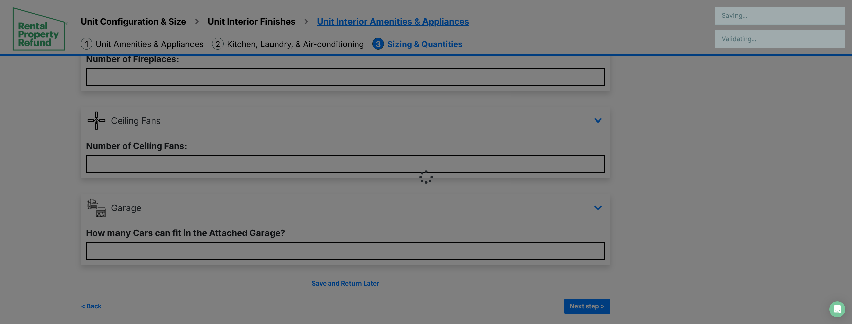
click at [595, 308] on div at bounding box center [426, 162] width 852 height 324
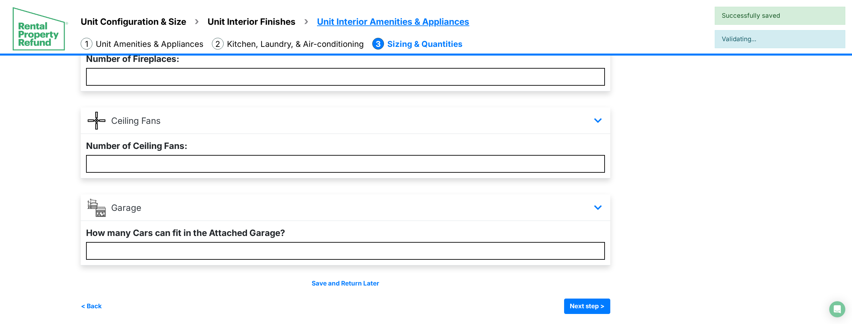
drag, startPoint x: 595, startPoint y: 308, endPoint x: 842, endPoint y: 254, distance: 253.5
click at [608, 305] on div "Unit Configuration & Size Unit Interior Finishes Unit Interior Amenities & Appl…" at bounding box center [426, 117] width 852 height 414
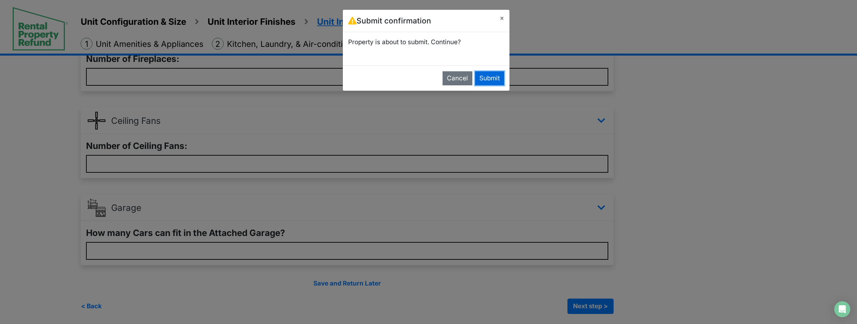
click at [499, 78] on button "Submit" at bounding box center [489, 78] width 29 height 14
click at [0, 0] on div at bounding box center [0, 0] width 0 height 0
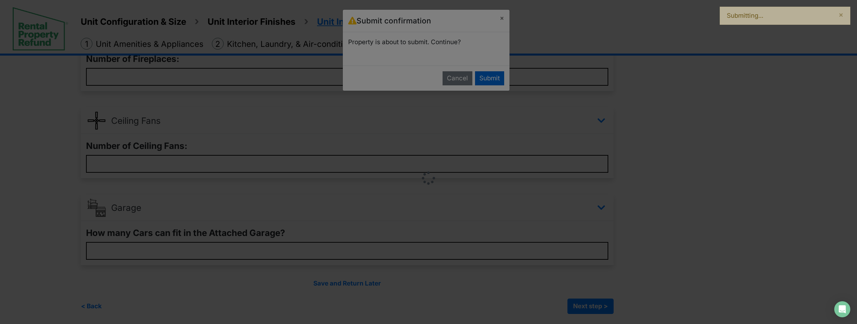
click at [499, 78] on div at bounding box center [428, 162] width 857 height 324
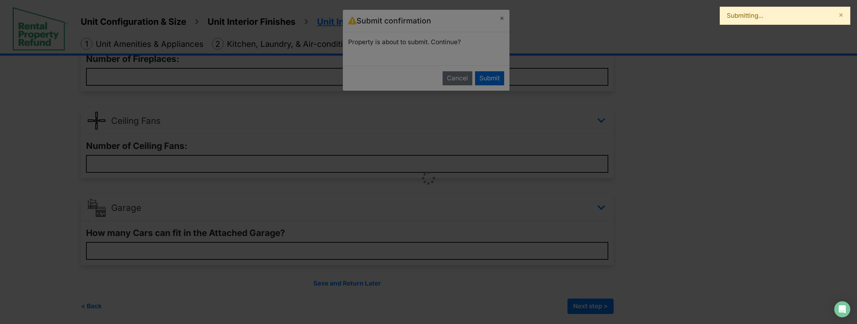
click at [499, 78] on div at bounding box center [428, 162] width 857 height 324
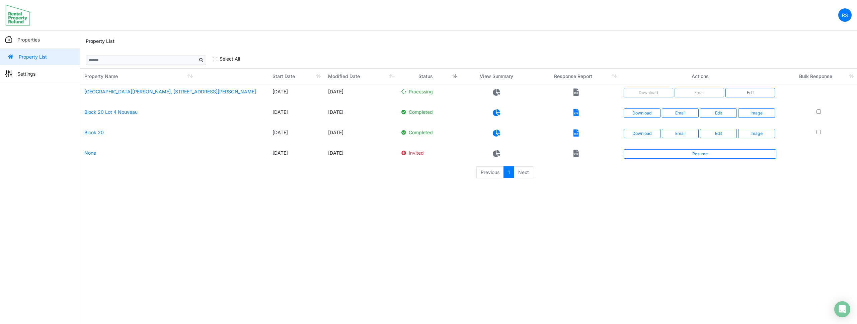
click at [405, 186] on html "RS Change Password Logout roumelle12 [EMAIL_ADDRESS][DOMAIN_NAME] Properties Pr…" at bounding box center [428, 93] width 857 height 186
click at [498, 91] on icon at bounding box center [496, 92] width 7 height 7
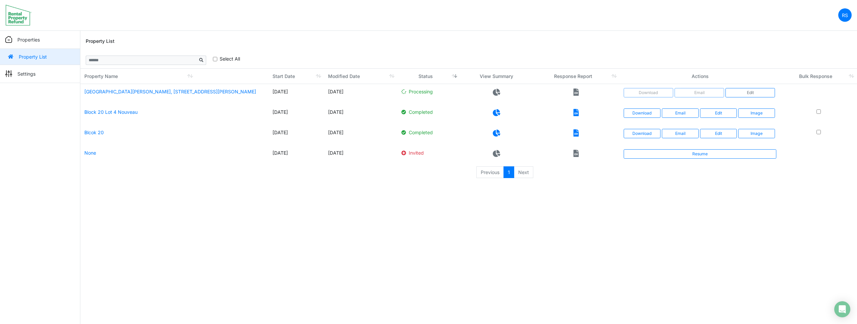
click at [498, 91] on icon at bounding box center [496, 92] width 7 height 7
drag, startPoint x: 498, startPoint y: 91, endPoint x: 233, endPoint y: 38, distance: 270.4
click at [497, 91] on icon at bounding box center [496, 92] width 7 height 7
